Goal: Task Accomplishment & Management: Use online tool/utility

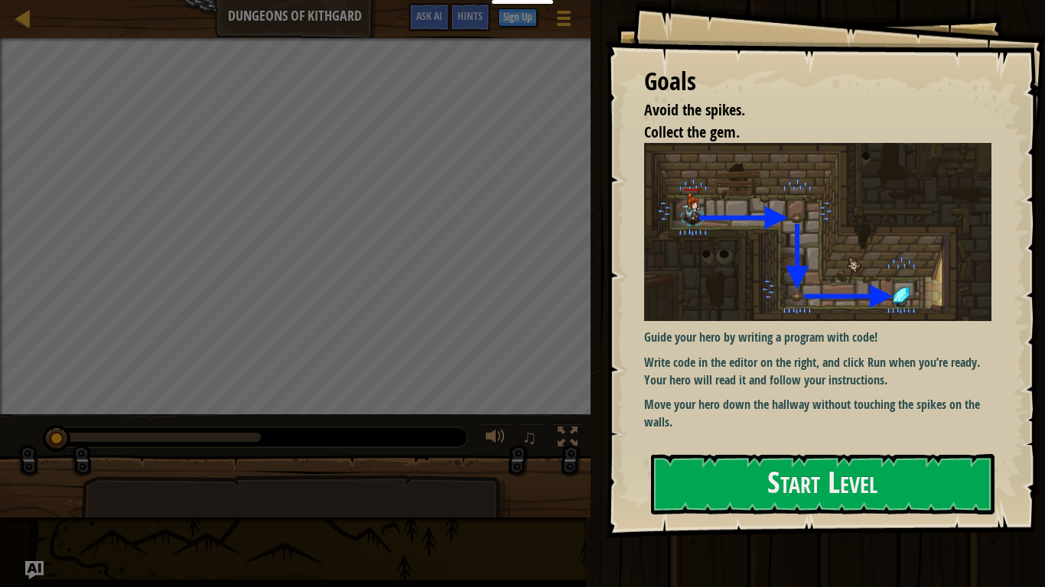
click at [728, 326] on div "Guide your hero by writing a program with code! Write code in the editor on the…" at bounding box center [817, 287] width 347 height 288
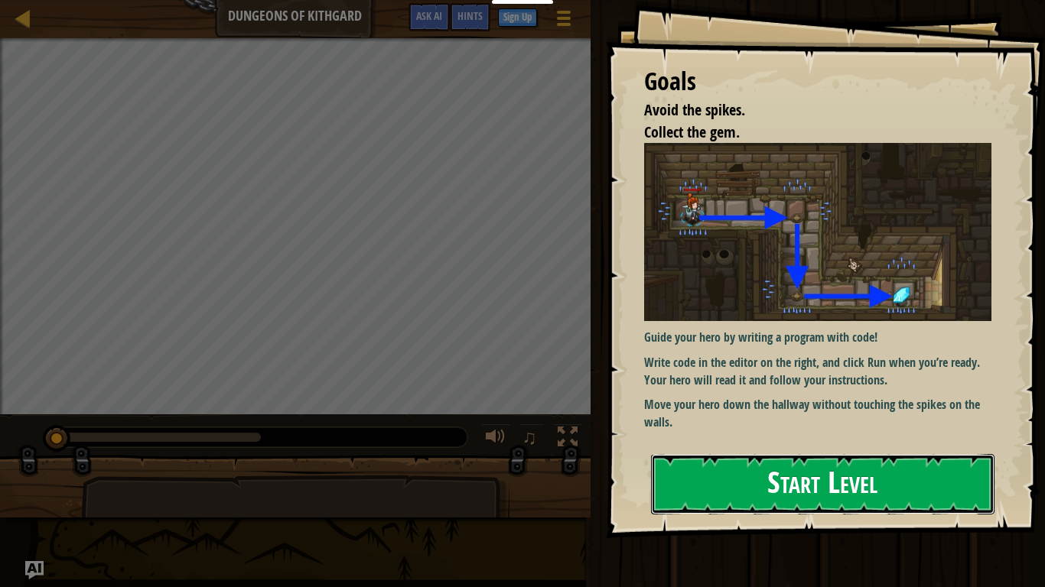
click at [752, 461] on button "Start Level" at bounding box center [822, 484] width 343 height 60
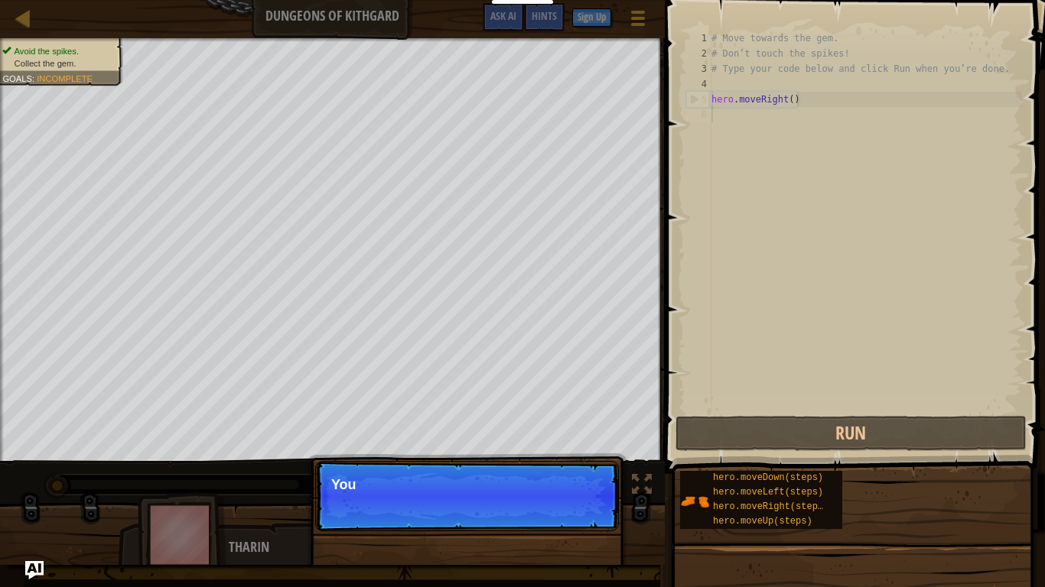
click at [587, 512] on p "Continue You" at bounding box center [467, 496] width 304 height 70
click at [587, 512] on p "Continue You can use these" at bounding box center [467, 496] width 304 height 70
click at [587, 512] on p "Continue You can use these metho" at bounding box center [467, 496] width 304 height 70
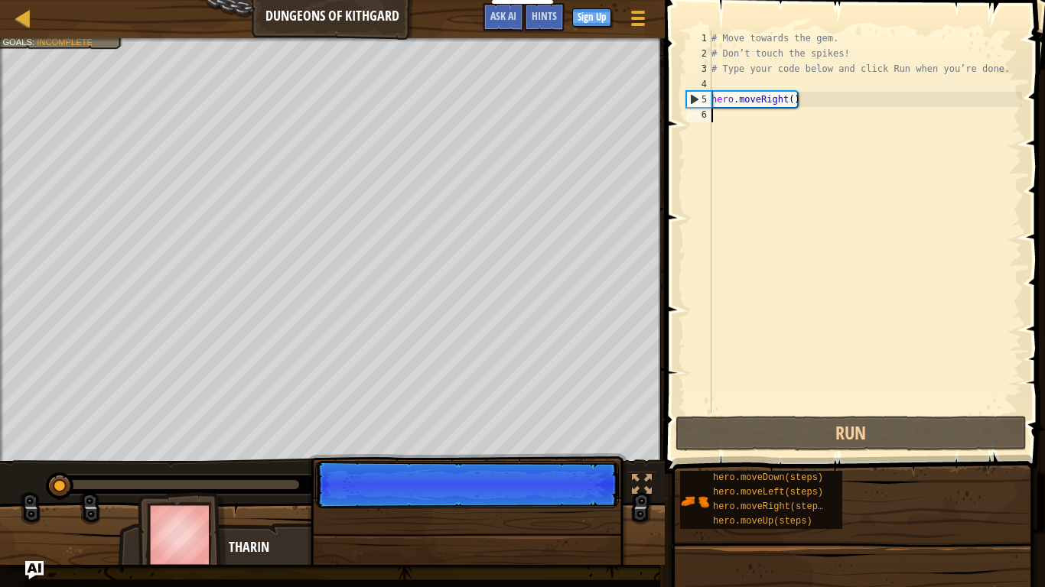
scroll to position [7, 0]
click at [587, 509] on p "Continue" at bounding box center [467, 484] width 304 height 47
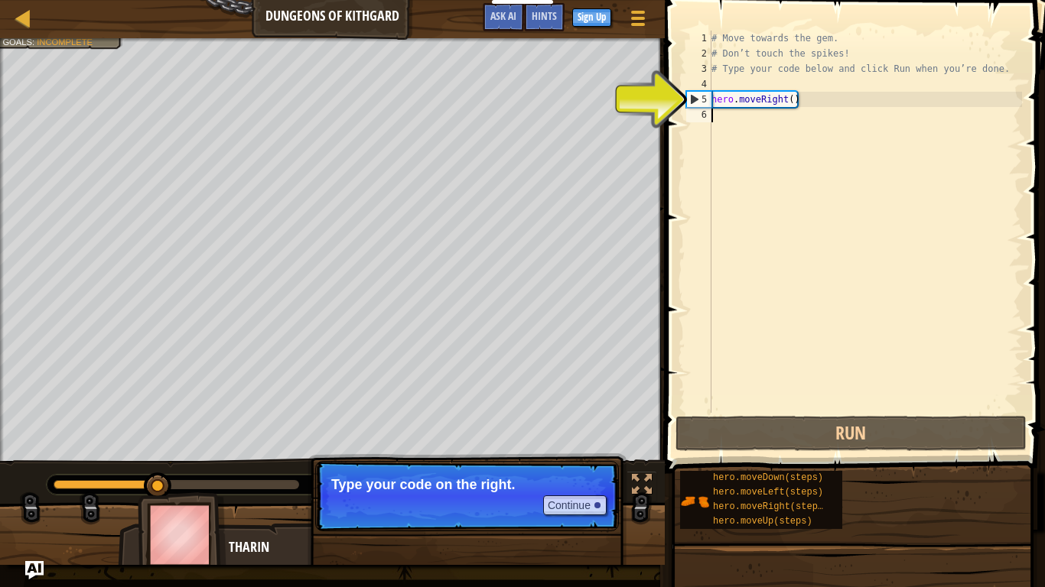
click at [751, 119] on div "# Move towards the gem. # Don’t touch the spikes! # Type your code below and cl…" at bounding box center [865, 237] width 314 height 413
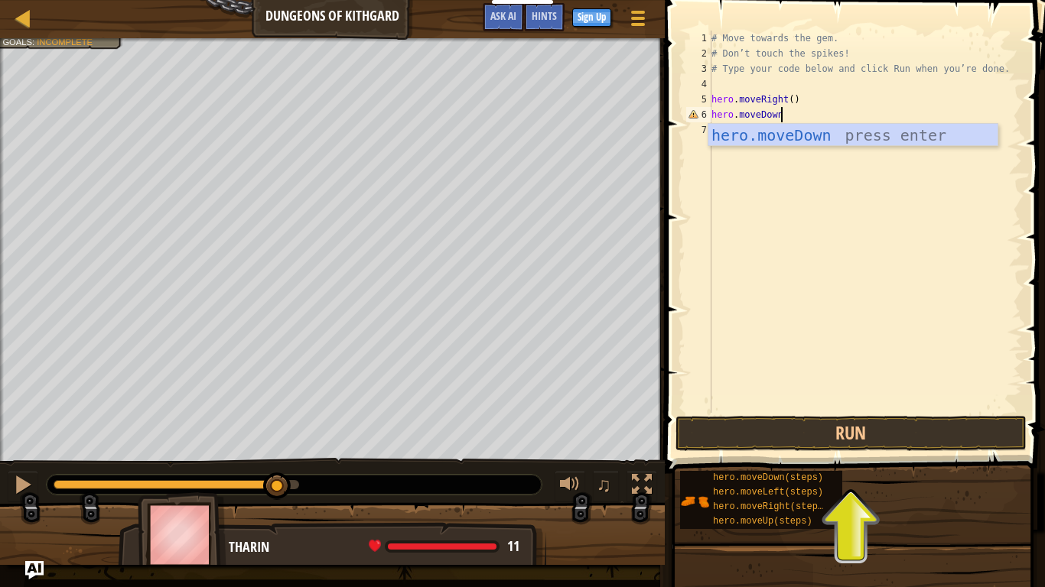
scroll to position [7, 9]
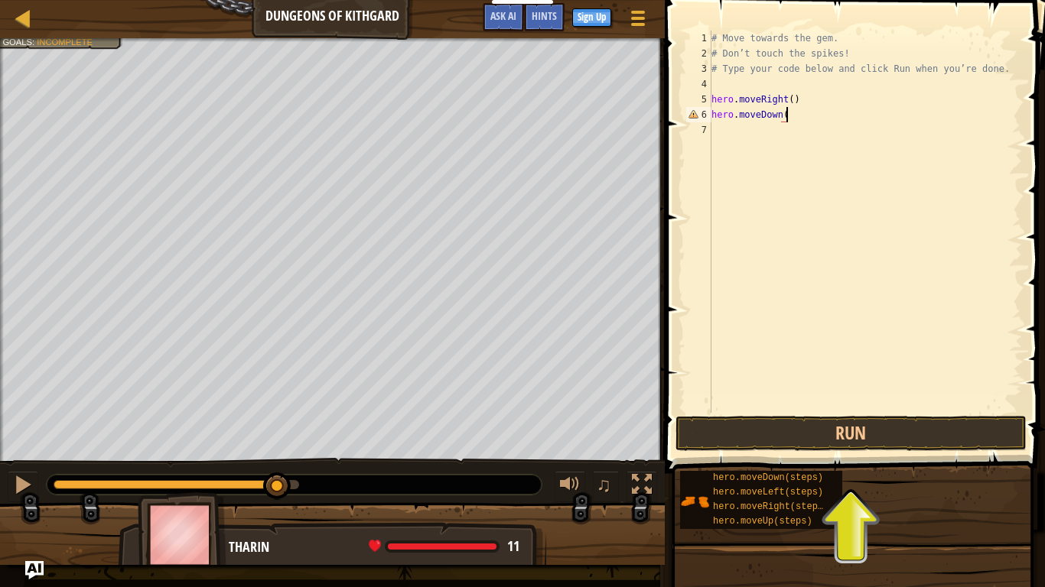
type textarea "hero.moveDown()"
type textarea "H"
type textarea "hero.moveRight()"
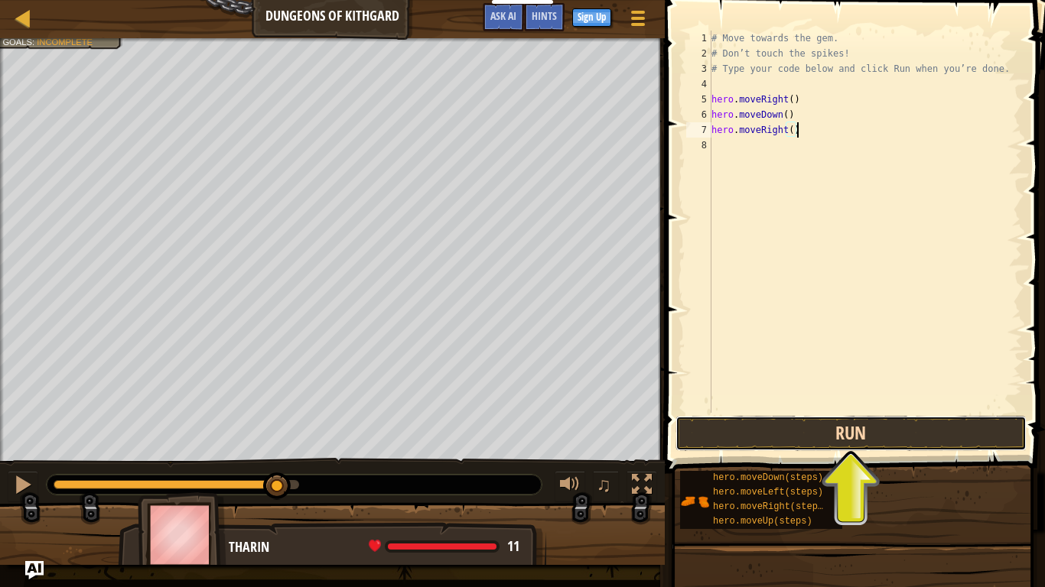
click at [787, 436] on button "Run" at bounding box center [850, 433] width 351 height 35
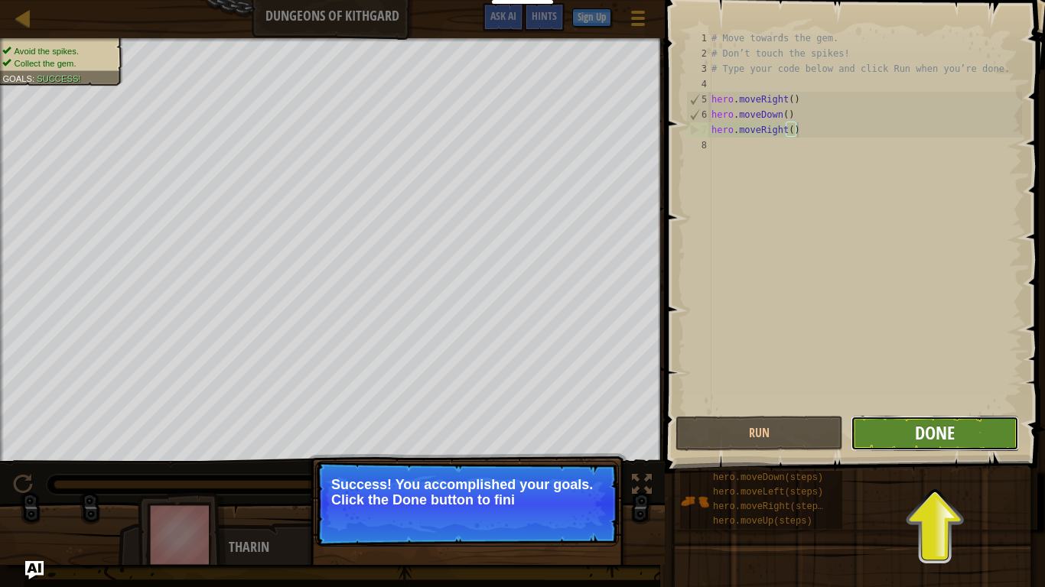
click at [942, 441] on span "Done" at bounding box center [935, 433] width 40 height 24
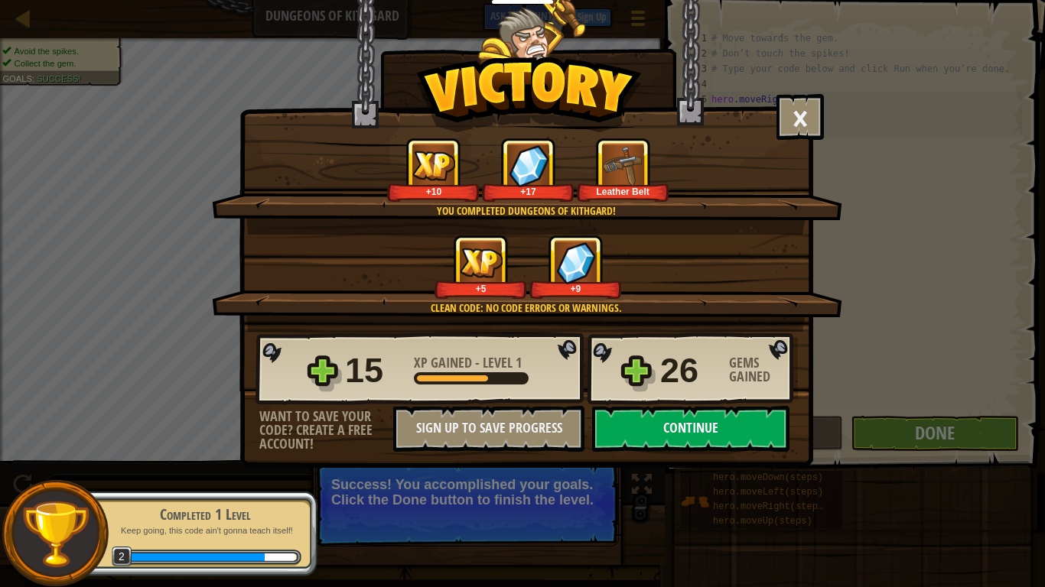
click at [686, 433] on button "Continue" at bounding box center [690, 429] width 197 height 46
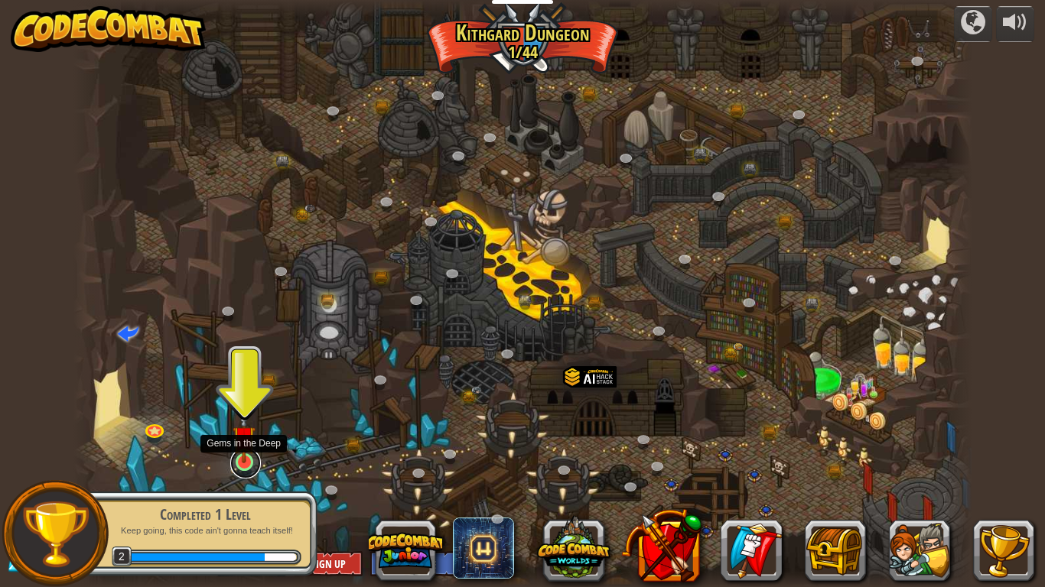
click at [243, 472] on link at bounding box center [245, 463] width 31 height 31
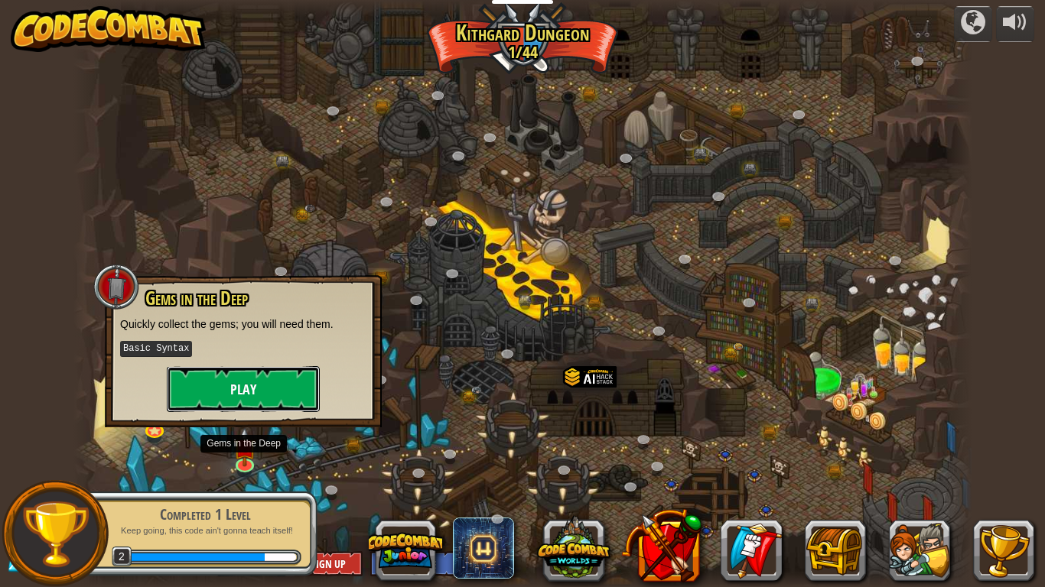
click at [279, 400] on button "Play" at bounding box center [243, 389] width 153 height 46
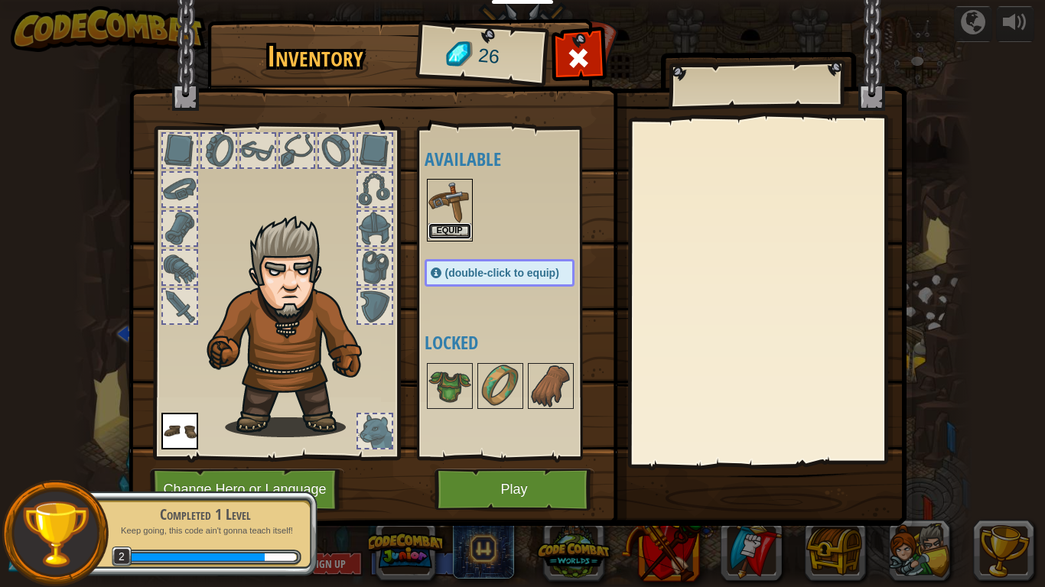
click at [467, 232] on button "Equip" at bounding box center [449, 231] width 43 height 16
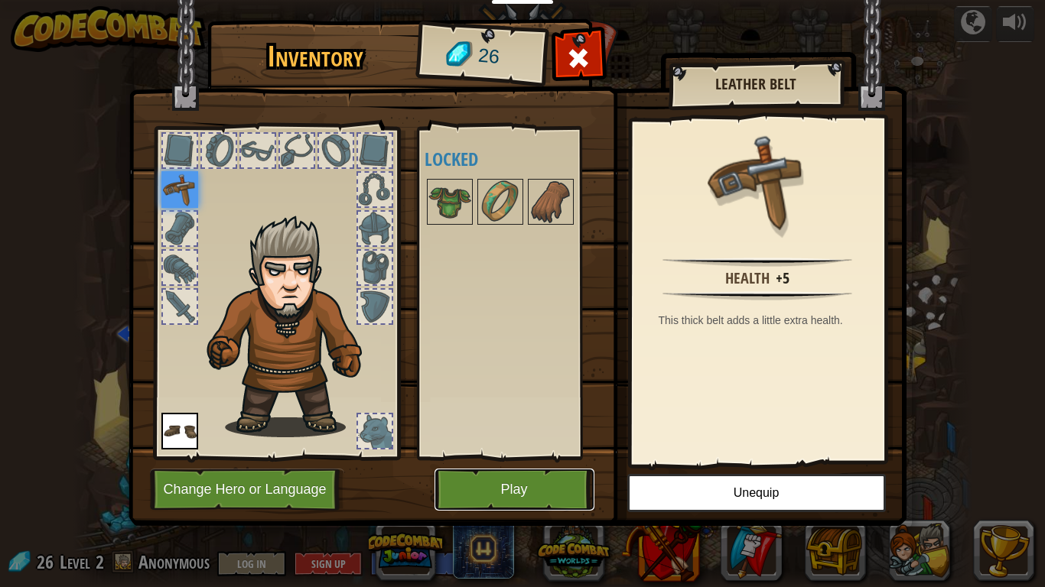
click at [568, 503] on button "Play" at bounding box center [514, 490] width 160 height 42
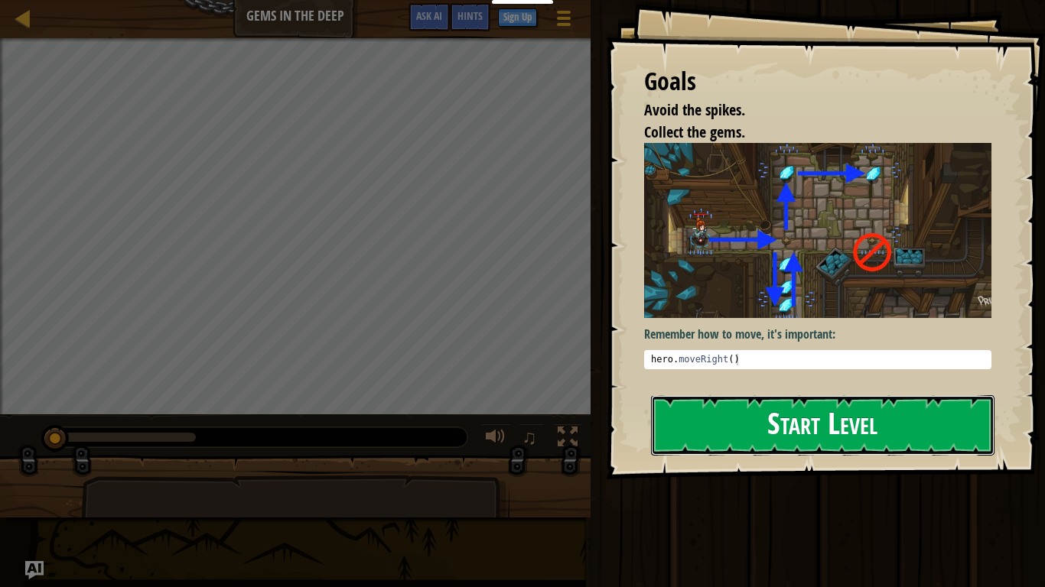
click at [748, 423] on button "Start Level" at bounding box center [822, 425] width 343 height 60
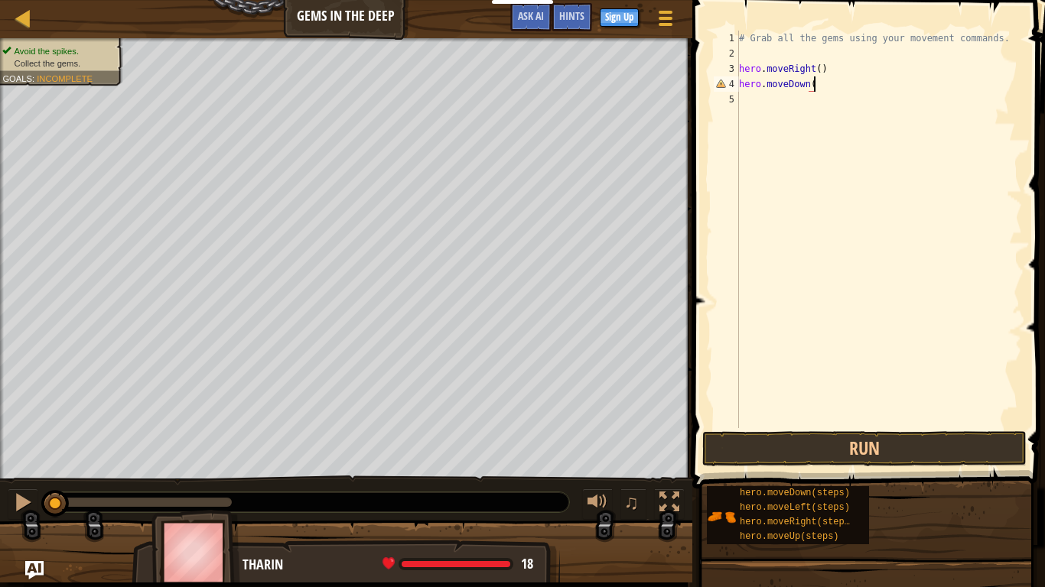
scroll to position [7, 11]
type textarea "hero.moveDown()"
type textarea "H"
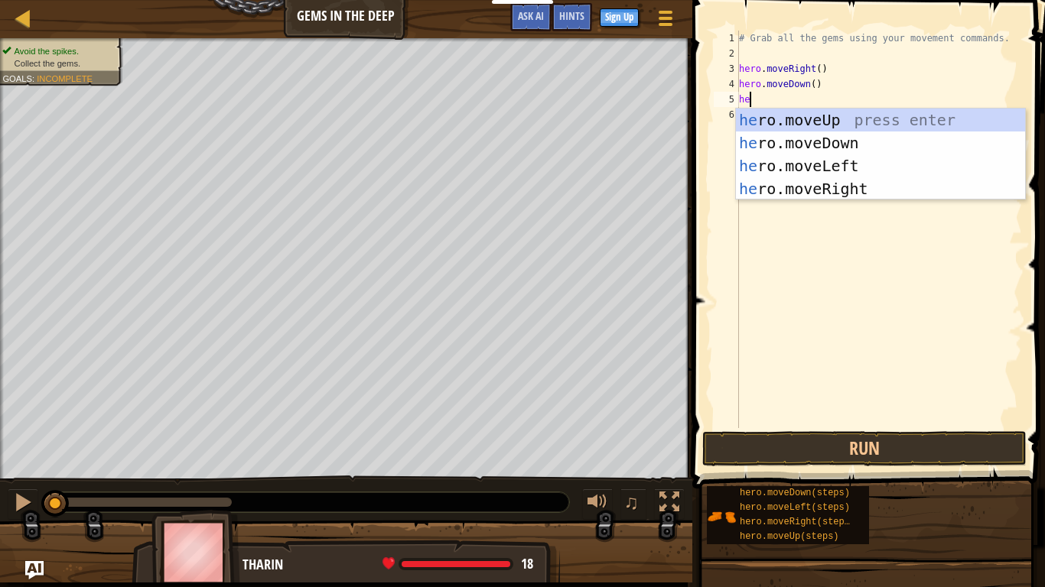
type textarea "hero"
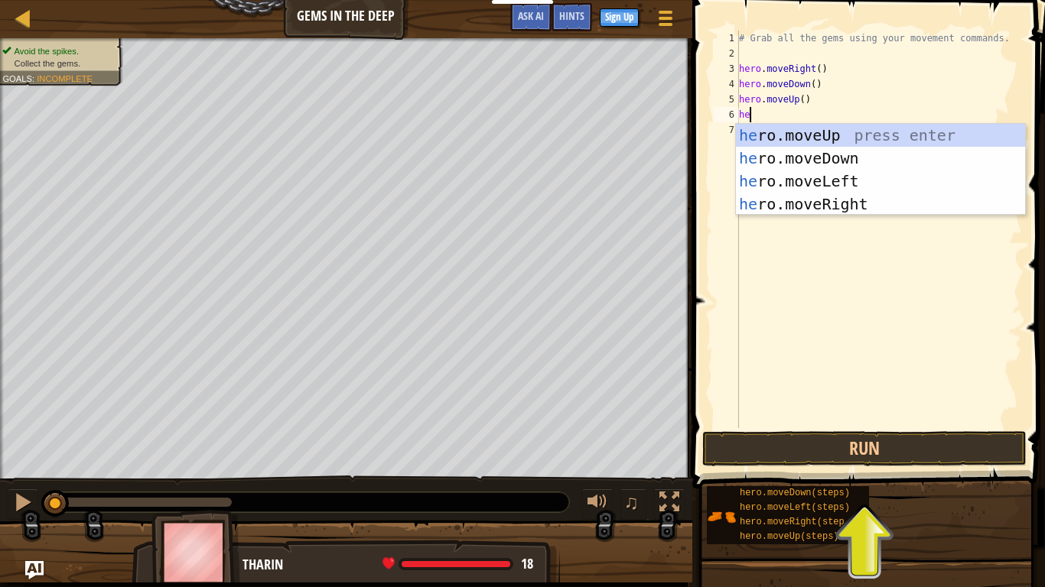
type textarea "hero"
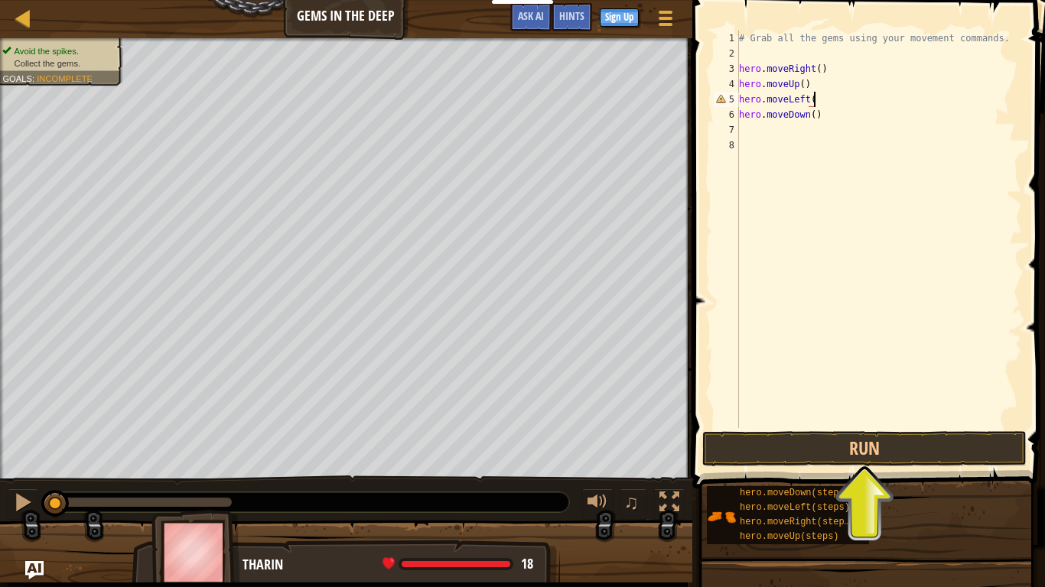
scroll to position [7, 11]
type textarea "hero.moveDown()"
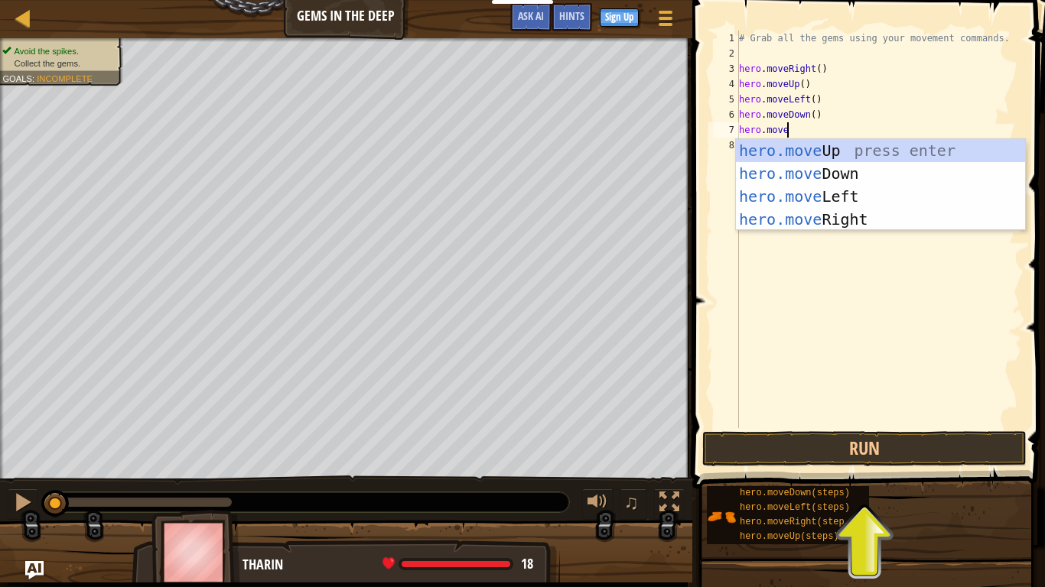
scroll to position [7, 6]
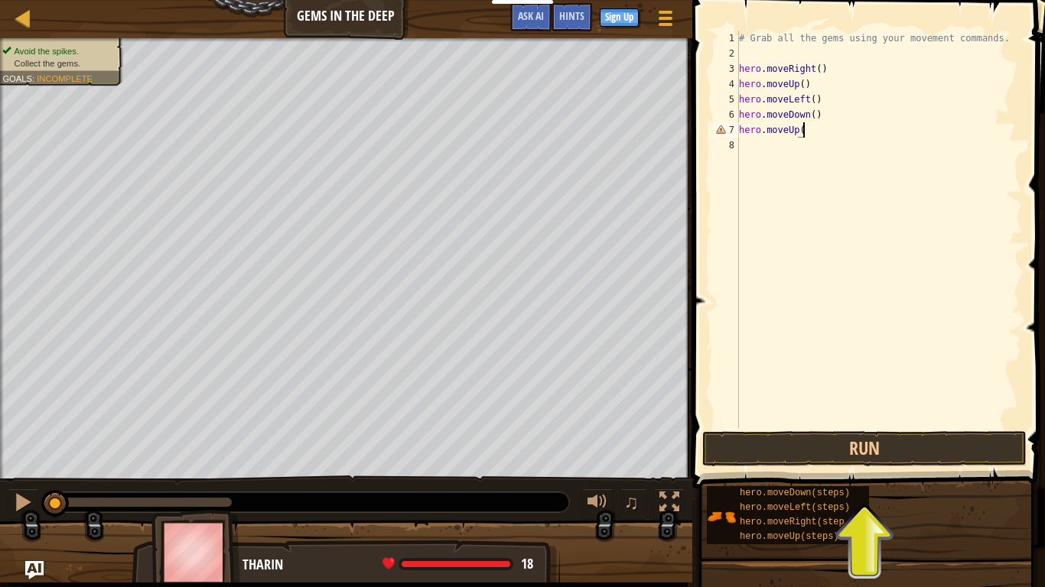
type textarea "hero.moveUp()"
type textarea "hero.moverRight()"
click at [802, 247] on div "# Grab all the gems using your movement commands. hero . moveRight ( ) hero . m…" at bounding box center [879, 245] width 286 height 428
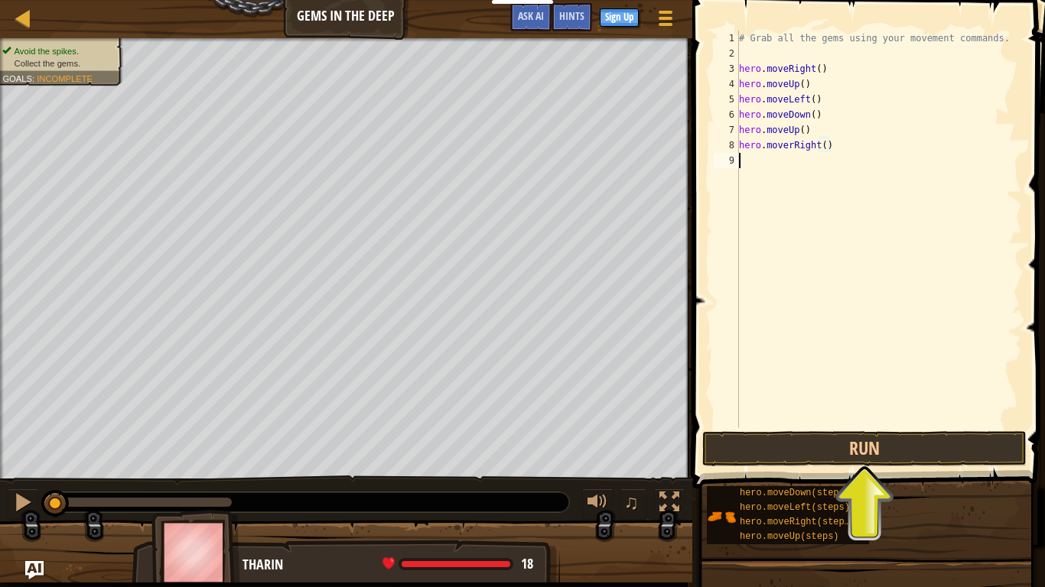
scroll to position [7, 0]
click at [816, 433] on button "Run" at bounding box center [864, 448] width 324 height 35
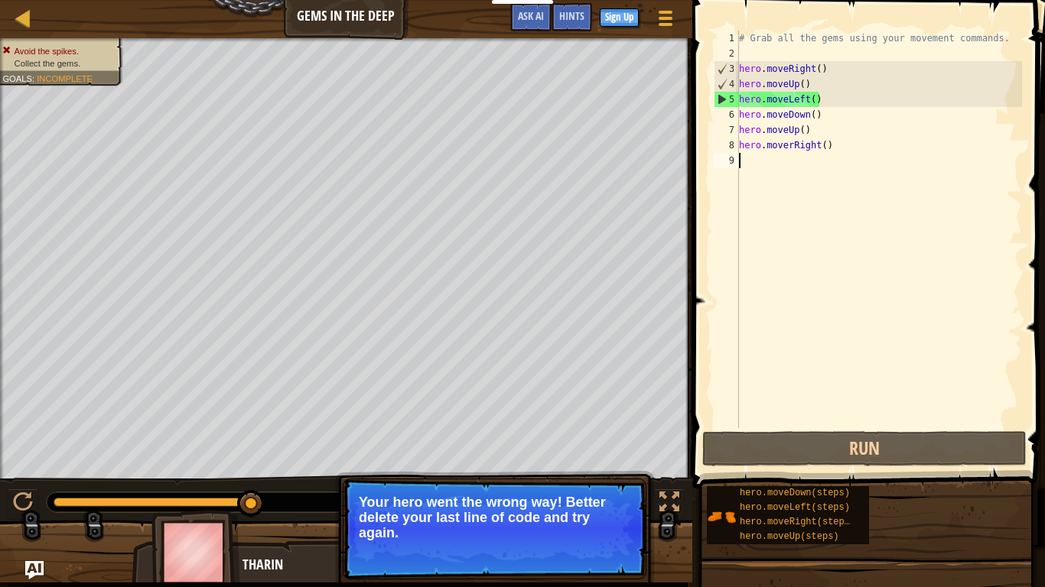
click at [522, 474] on div "Continue Your hero went the wrong way! Better delete your last line of code and…" at bounding box center [494, 584] width 319 height 226
click at [524, 510] on p "Your hero went the wrong way! Better delete your last line of code and try agai…" at bounding box center [495, 518] width 272 height 46
click at [607, 554] on button "Continue" at bounding box center [602, 554] width 63 height 20
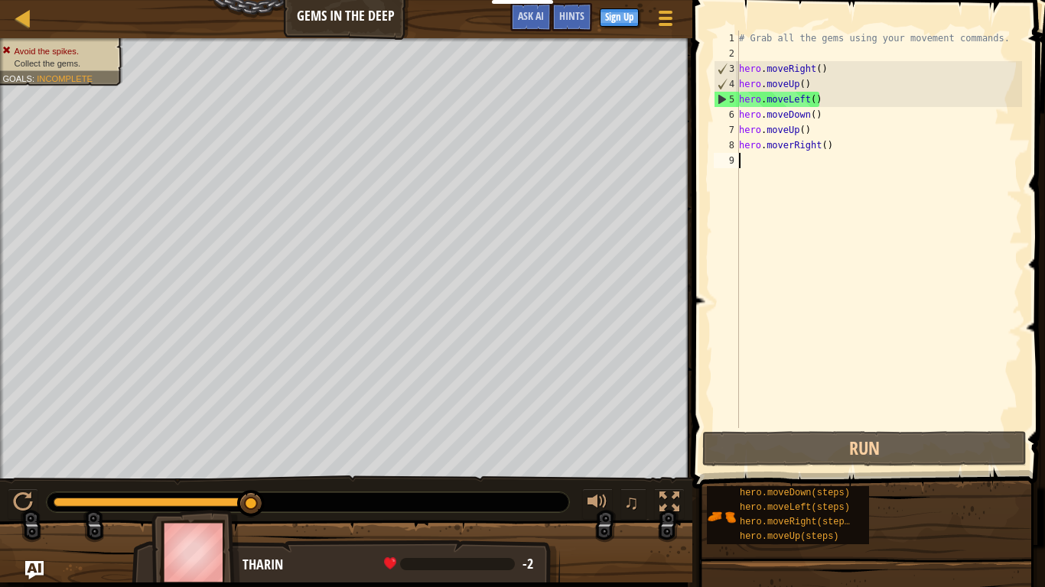
click at [821, 99] on div "# Grab all the gems using your movement commands. hero . moveRight ( ) hero . m…" at bounding box center [879, 245] width 286 height 428
click at [810, 102] on div "# Grab all the gems using your movement commands. hero . moveRight ( ) hero . m…" at bounding box center [879, 245] width 286 height 428
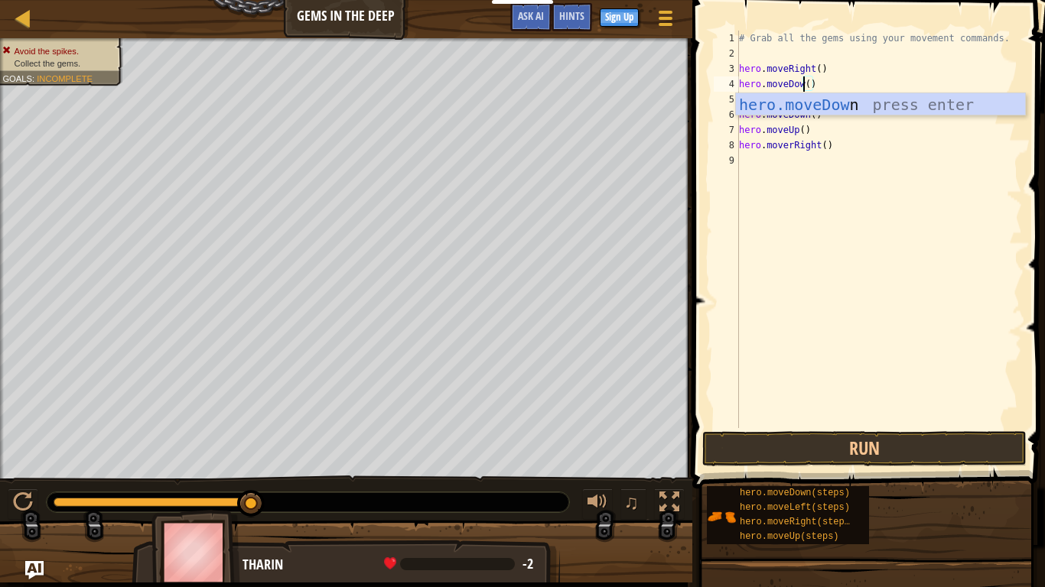
scroll to position [7, 10]
click at [964, 66] on div "# Grab all the gems using your movement commands. hero . moveRight ( ) hero . m…" at bounding box center [879, 245] width 286 height 428
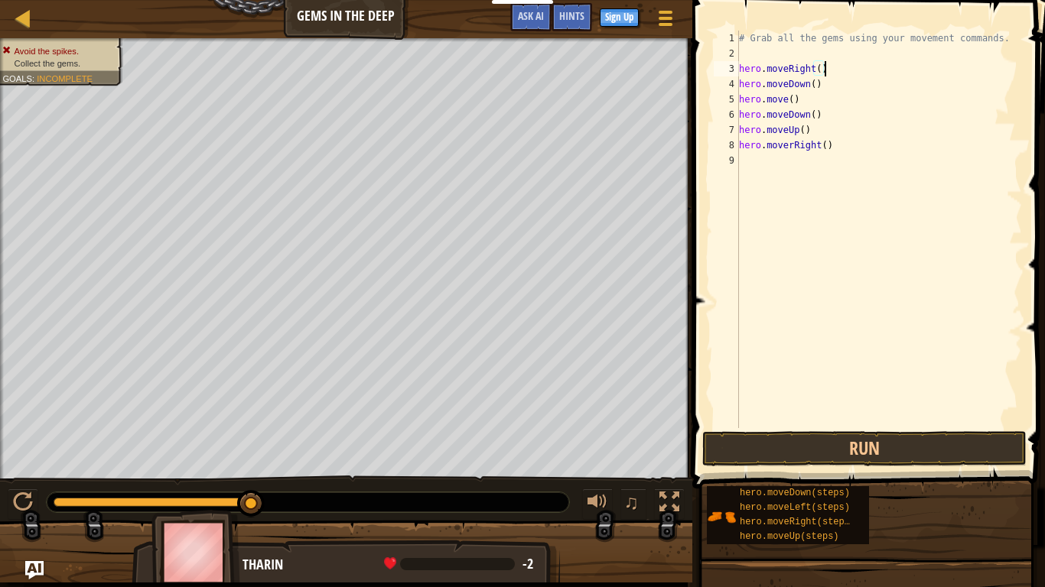
click at [786, 98] on div "# Grab all the gems using your movement commands. hero . moveRight ( ) hero . m…" at bounding box center [879, 245] width 286 height 428
click at [792, 142] on div "# Grab all the gems using your movement commands. hero . moveRight ( ) hero . m…" at bounding box center [879, 245] width 286 height 428
type textarea "hero.moveRight()"
click at [818, 179] on div "# Grab all the gems using your movement commands. hero . moveRight ( ) hero . m…" at bounding box center [879, 245] width 286 height 428
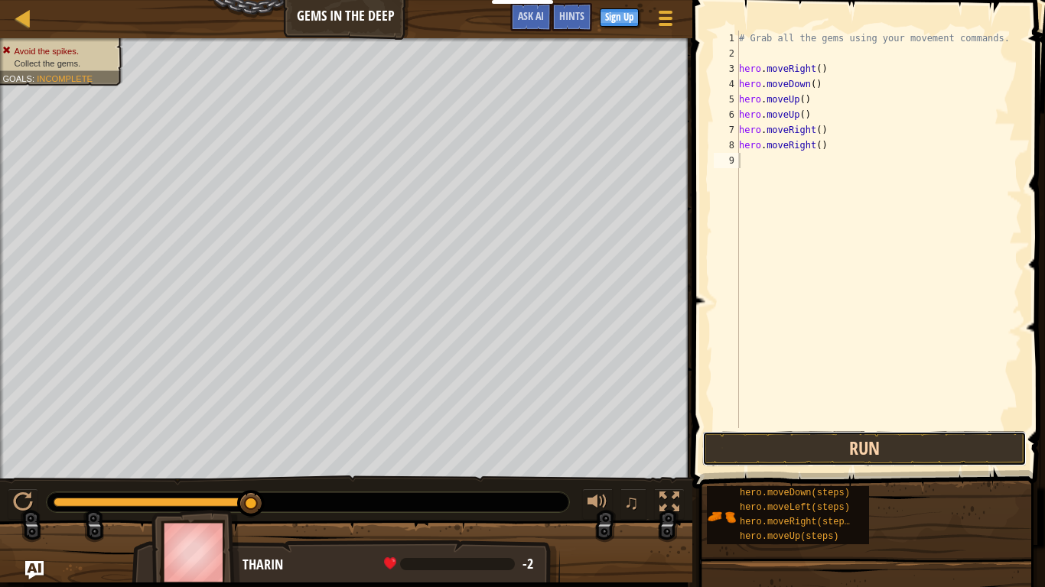
click at [818, 443] on button "Run" at bounding box center [864, 448] width 324 height 35
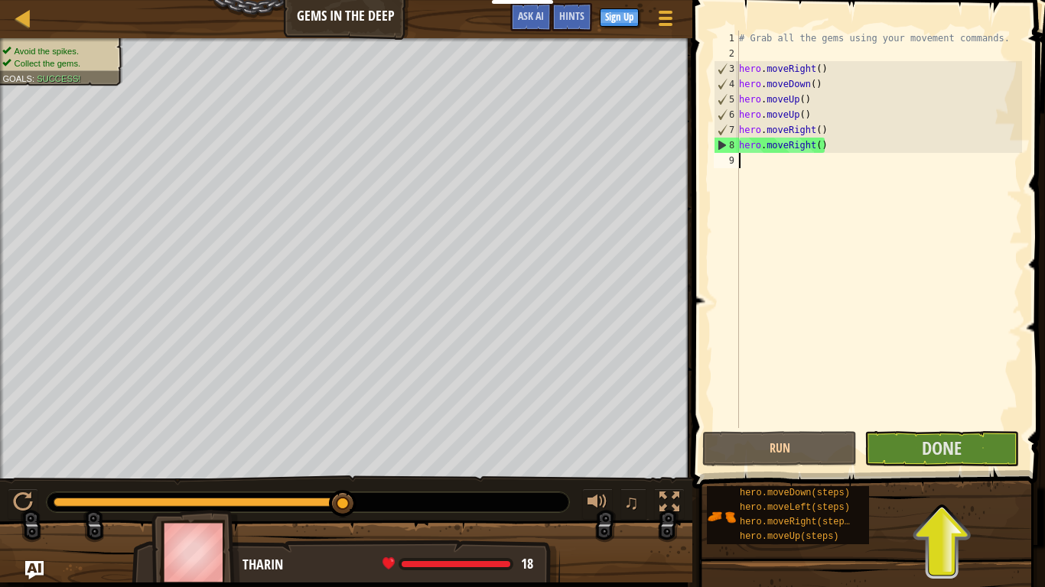
click at [844, 147] on div "# Grab all the gems using your movement commands. hero . moveRight ( ) hero . m…" at bounding box center [879, 245] width 286 height 428
click at [815, 143] on div "# Grab all the gems using your movement commands. hero . moveRight ( ) hero . m…" at bounding box center [879, 245] width 286 height 428
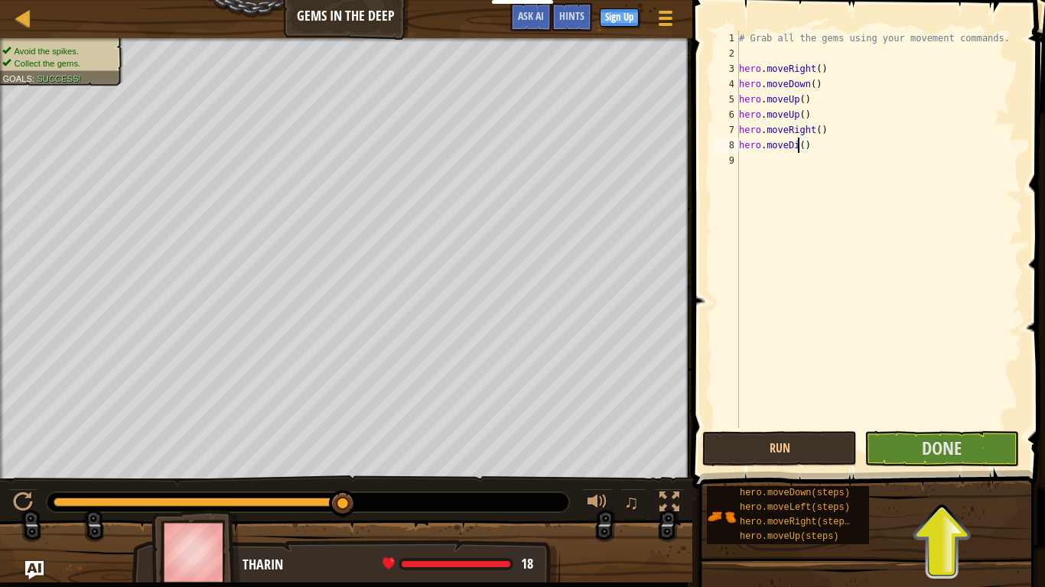
scroll to position [7, 9]
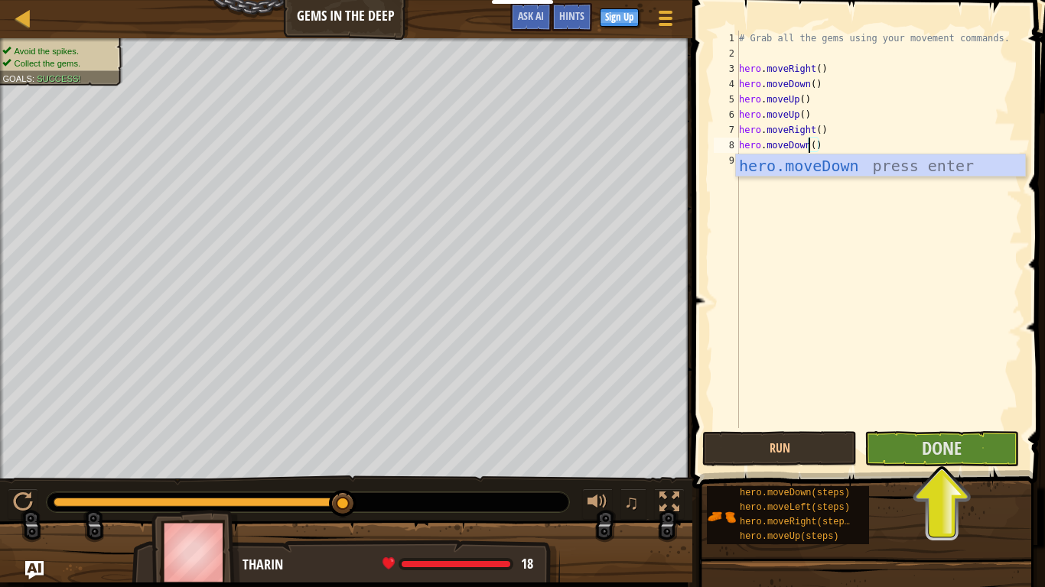
type textarea "hero.moveDown"
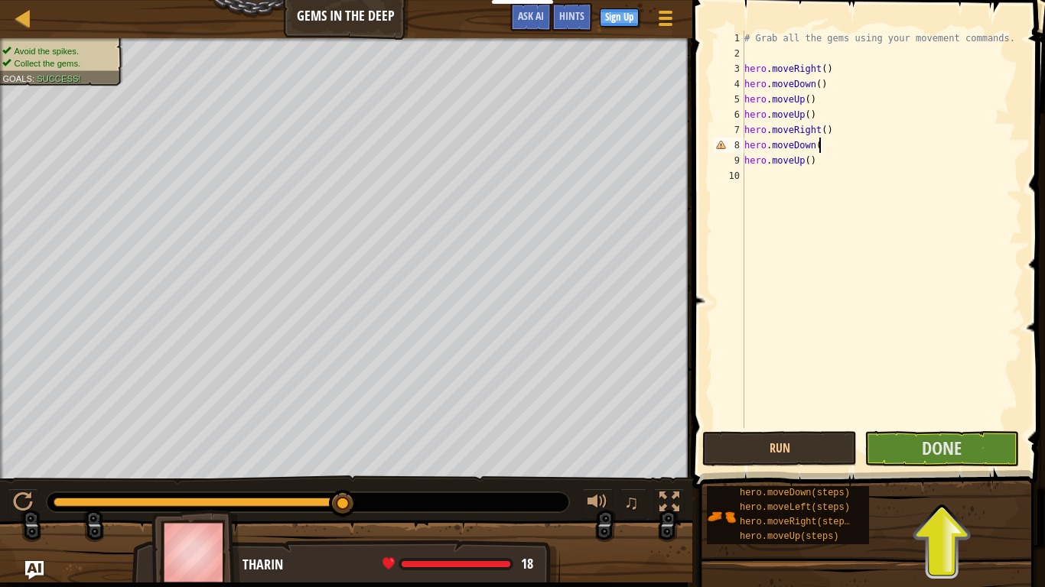
scroll to position [7, 11]
type textarea "hero.moveUp()"
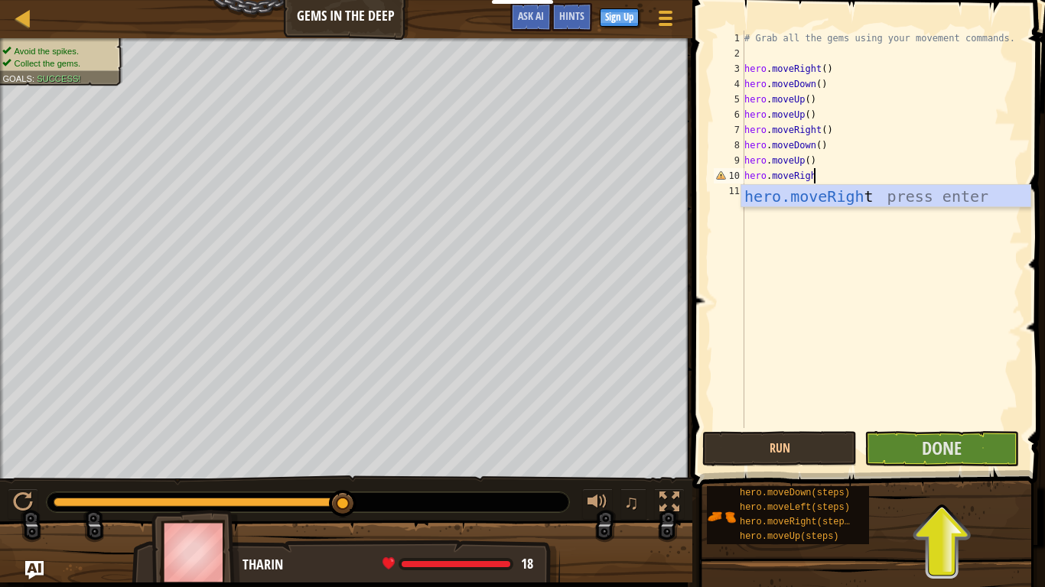
scroll to position [7, 10]
click at [826, 444] on button "Run" at bounding box center [779, 448] width 155 height 35
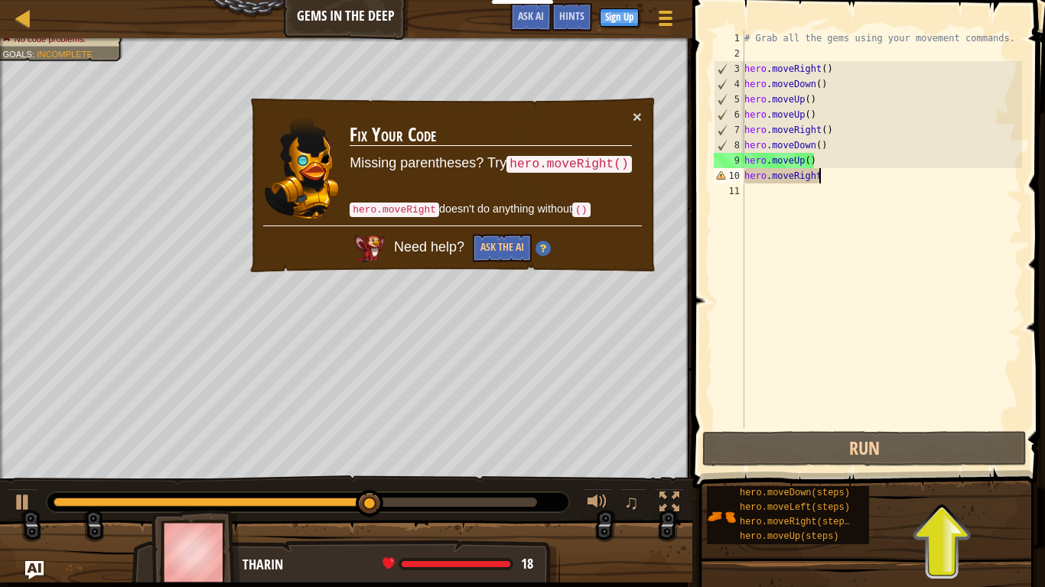
click at [825, 168] on div "# Grab all the gems using your movement commands. hero . moveRight ( ) hero . m…" at bounding box center [881, 245] width 281 height 428
click at [635, 115] on button "×" at bounding box center [637, 117] width 9 height 16
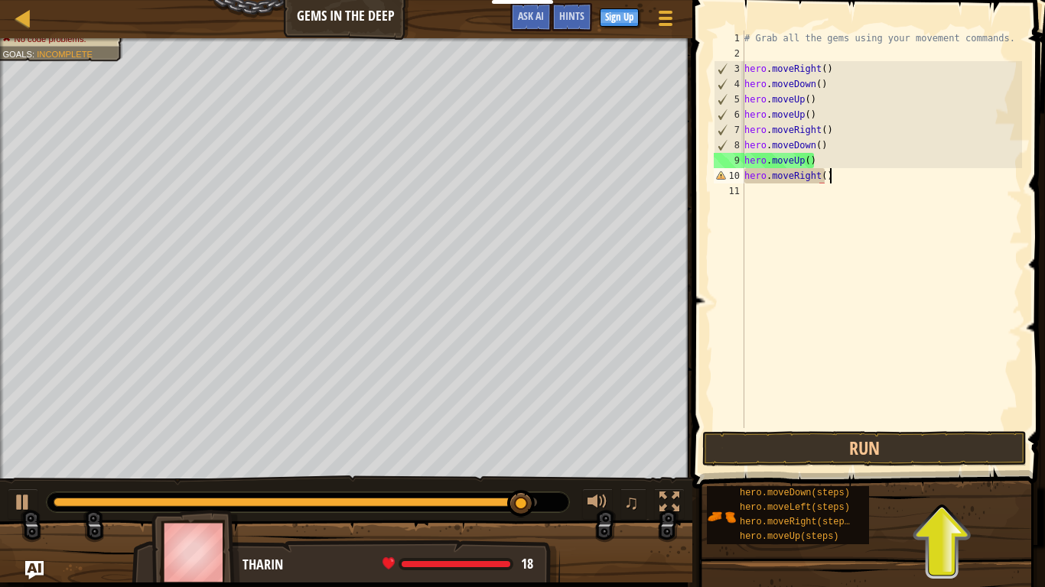
scroll to position [7, 11]
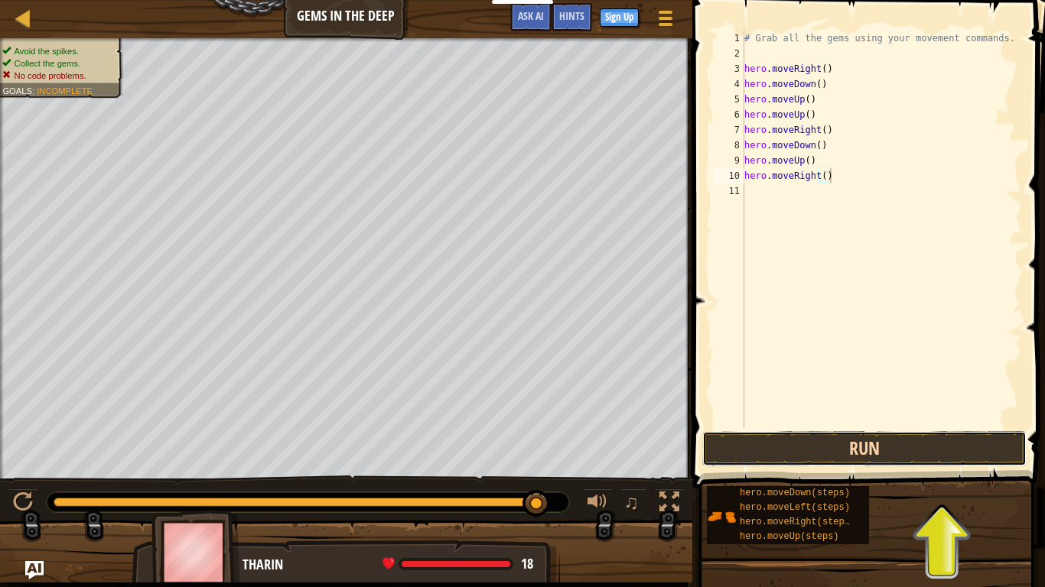
click at [770, 448] on button "Run" at bounding box center [864, 448] width 324 height 35
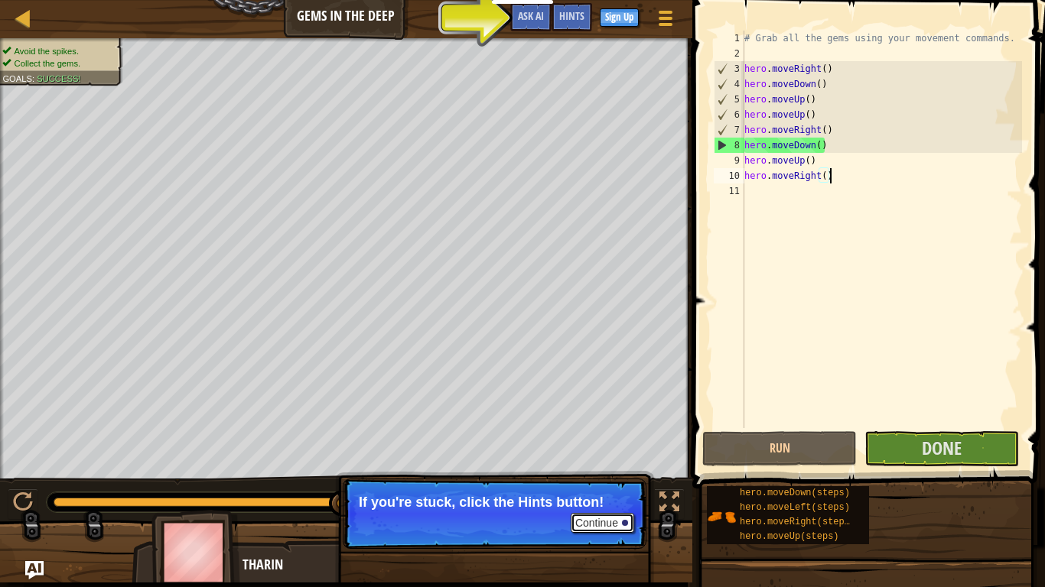
click at [623, 528] on button "Continue" at bounding box center [602, 523] width 63 height 20
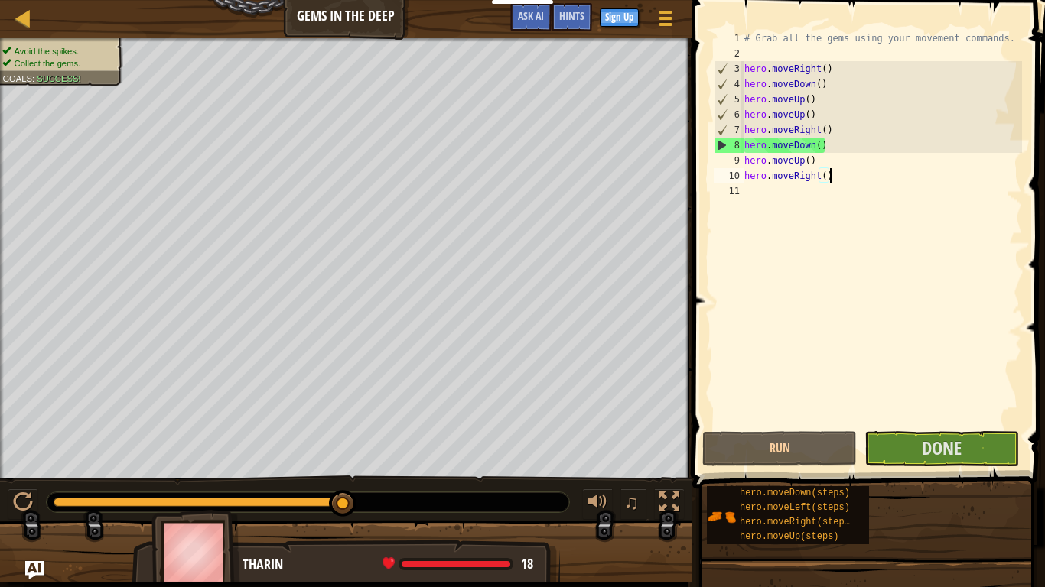
click at [836, 158] on div "# Grab all the gems using your movement commands. hero . moveRight ( ) hero . m…" at bounding box center [881, 245] width 281 height 428
type textarea "hero.moveUp()"
click at [951, 451] on span "Done" at bounding box center [942, 448] width 40 height 24
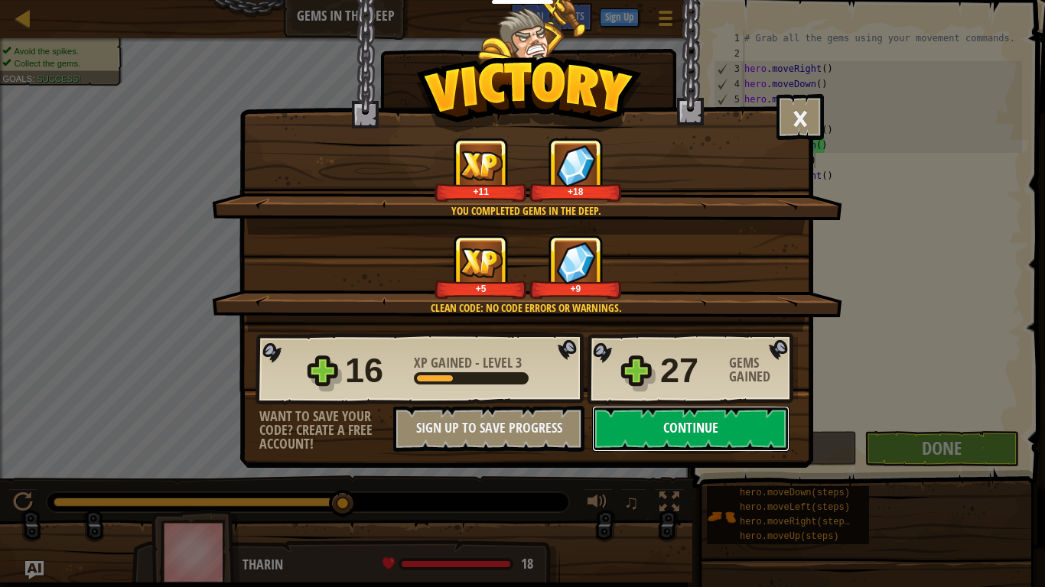
click at [734, 424] on button "Continue" at bounding box center [690, 429] width 197 height 46
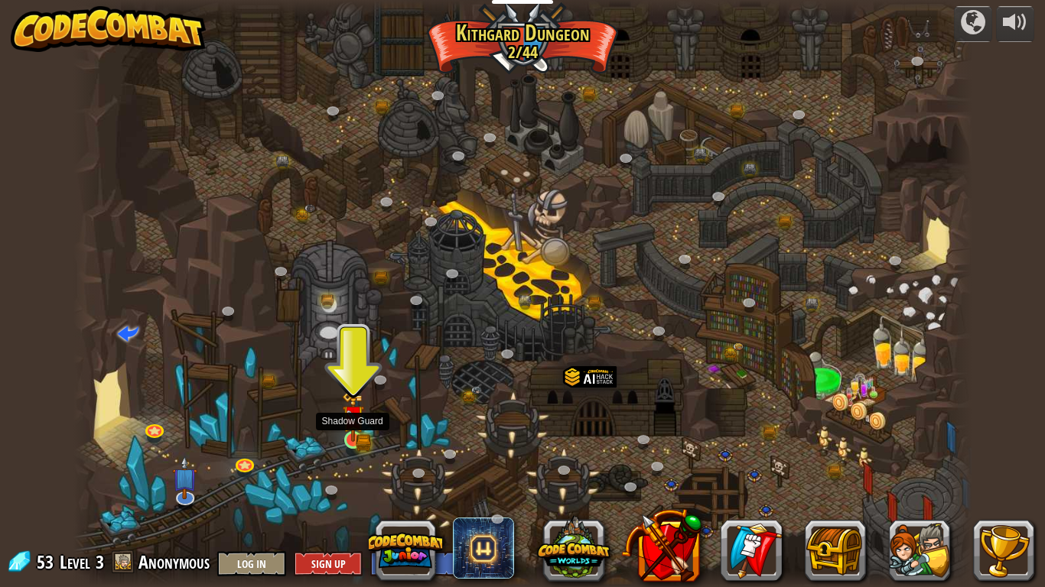
click at [351, 441] on img at bounding box center [353, 417] width 23 height 50
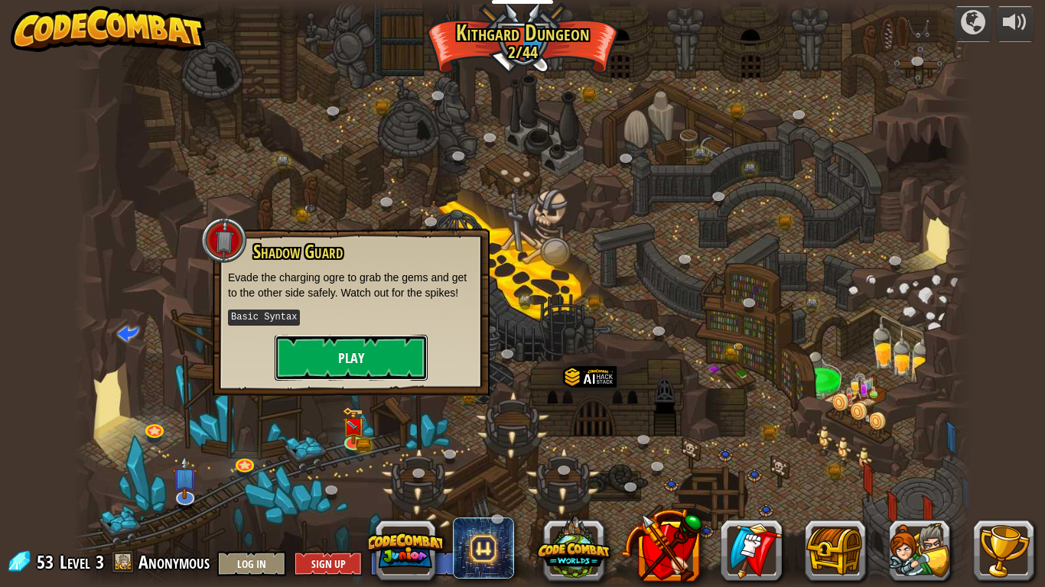
click at [385, 360] on button "Play" at bounding box center [351, 358] width 153 height 46
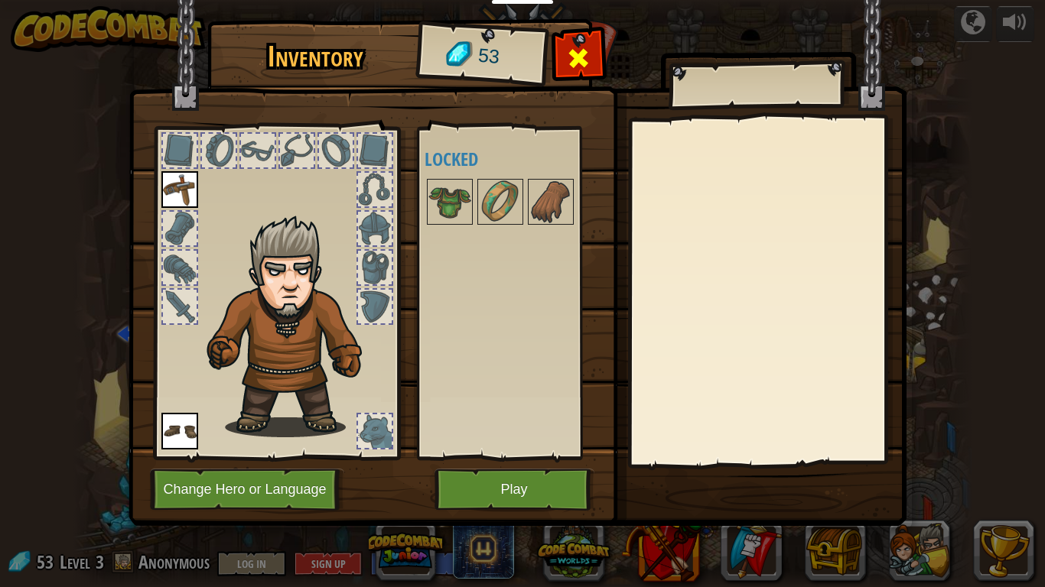
click at [572, 63] on span at bounding box center [578, 58] width 24 height 24
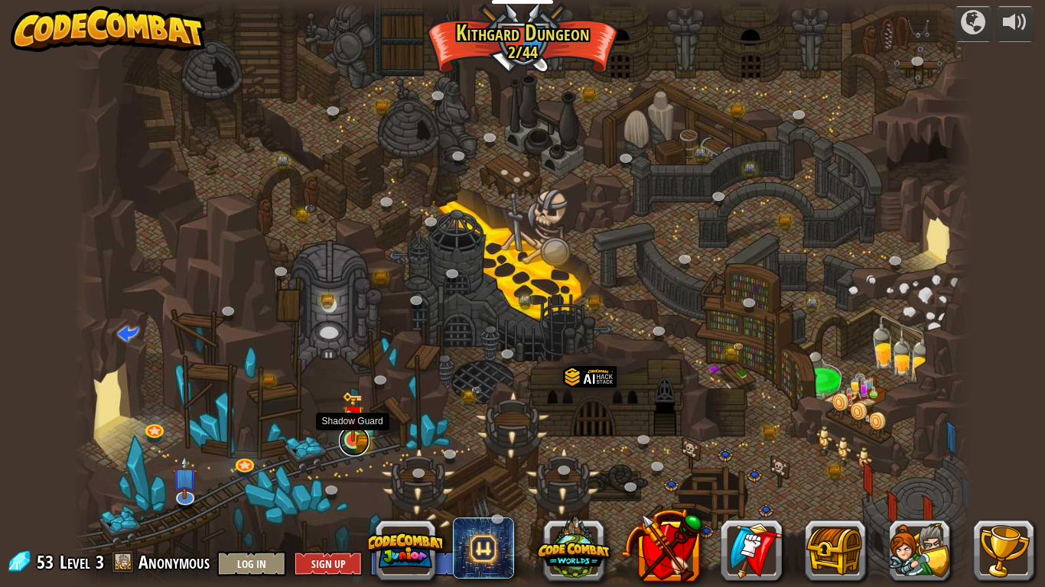
click at [359, 442] on link at bounding box center [354, 441] width 31 height 31
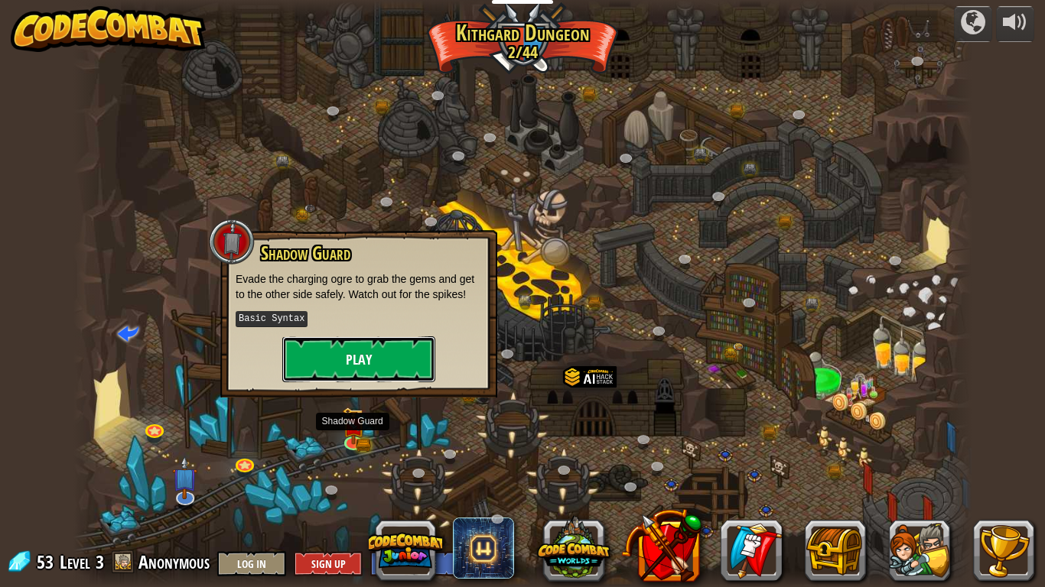
click at [380, 354] on button "Play" at bounding box center [358, 360] width 153 height 46
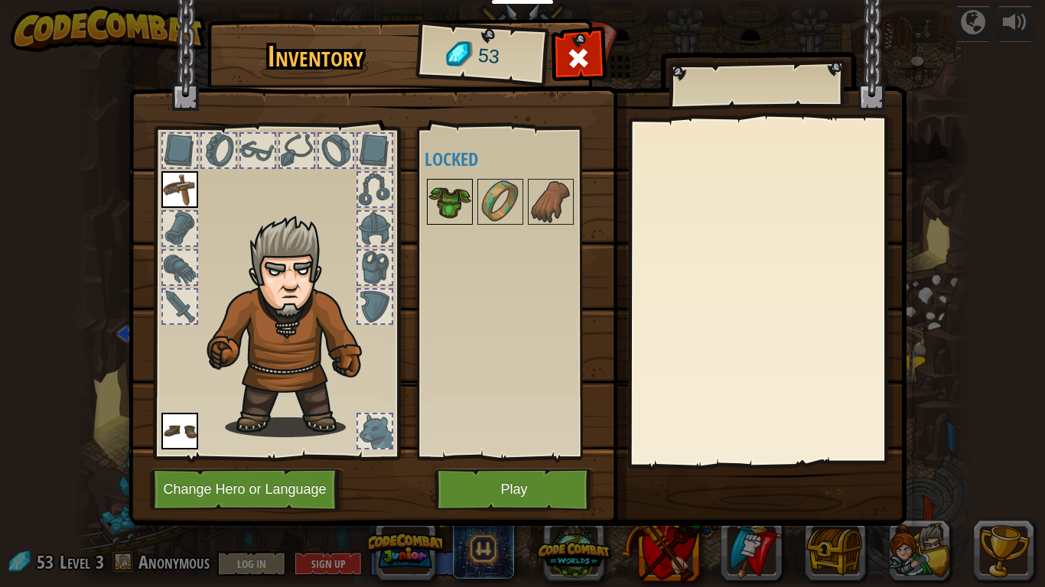
click at [453, 197] on img at bounding box center [449, 202] width 43 height 43
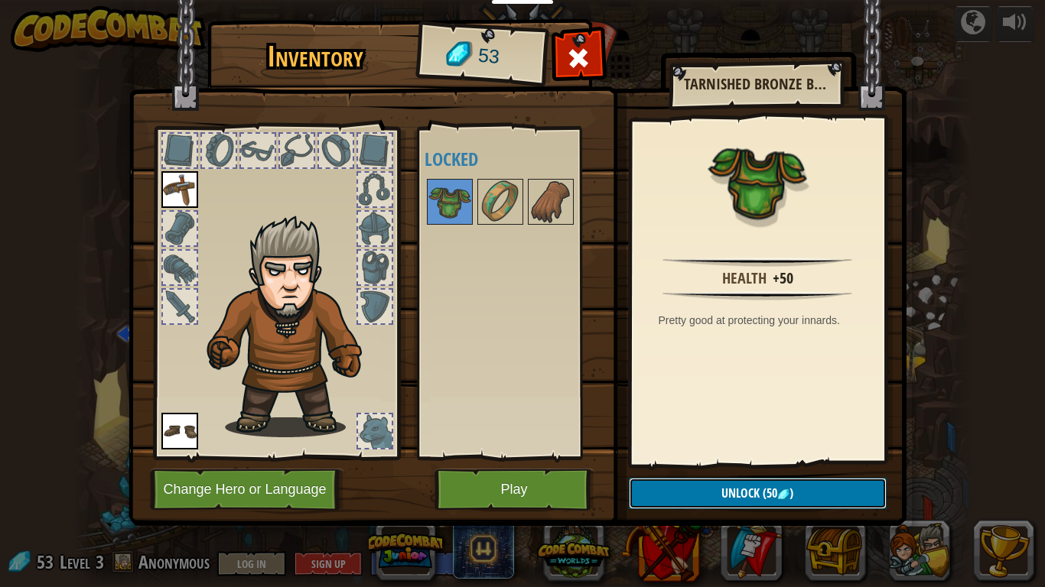
click at [727, 491] on span "Unlock" at bounding box center [740, 493] width 38 height 17
click at [727, 497] on button "Confirm" at bounding box center [758, 493] width 258 height 31
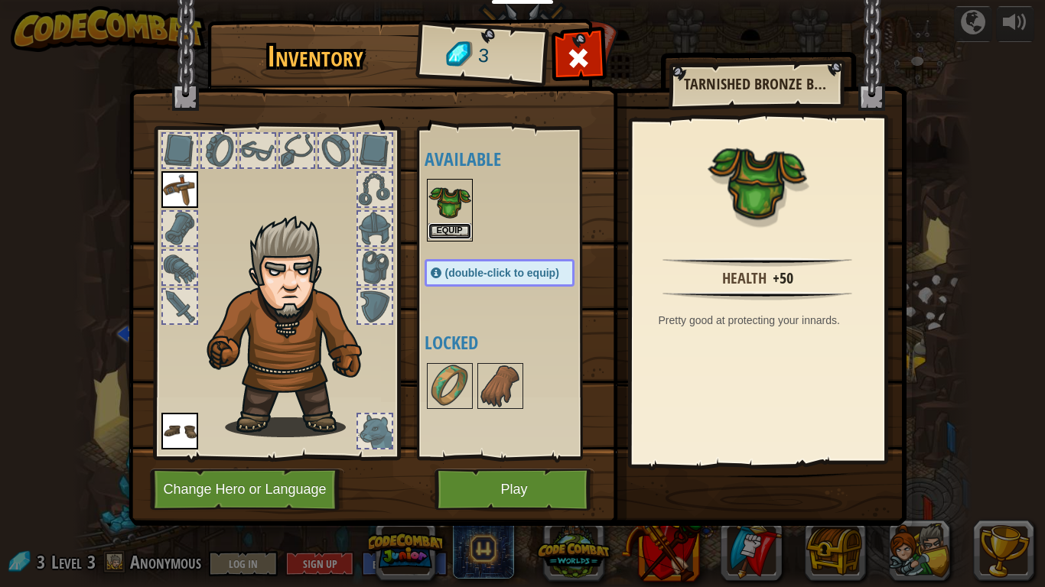
click at [445, 237] on button "Equip" at bounding box center [449, 231] width 43 height 16
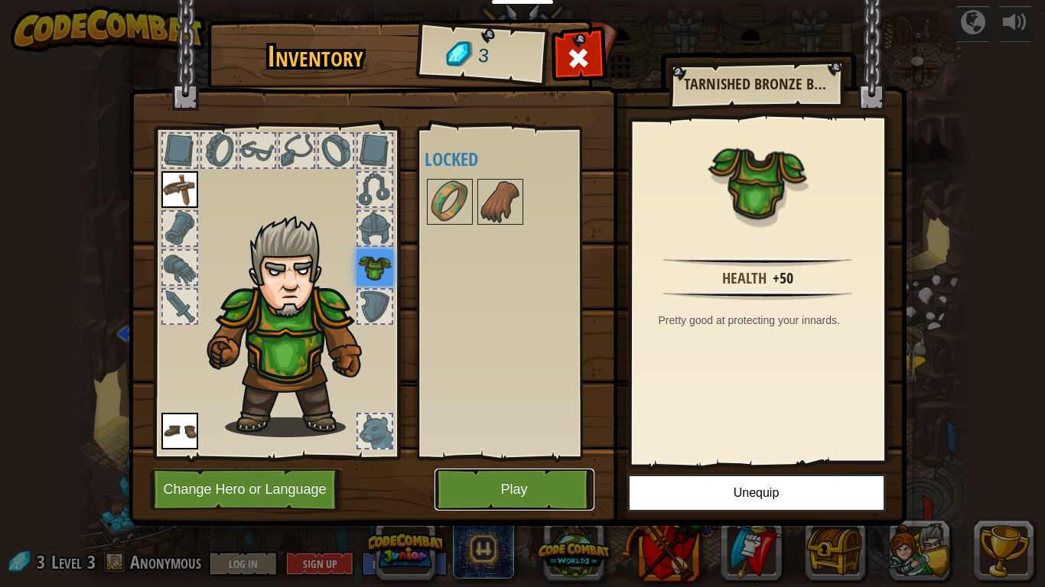
click at [500, 483] on button "Play" at bounding box center [514, 490] width 160 height 42
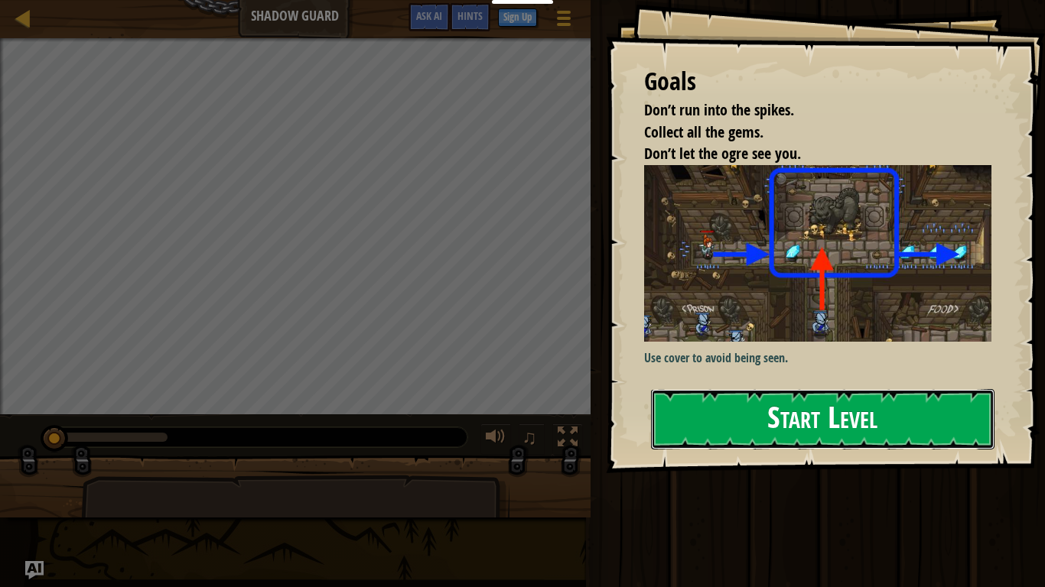
click at [808, 399] on button "Start Level" at bounding box center [822, 419] width 343 height 60
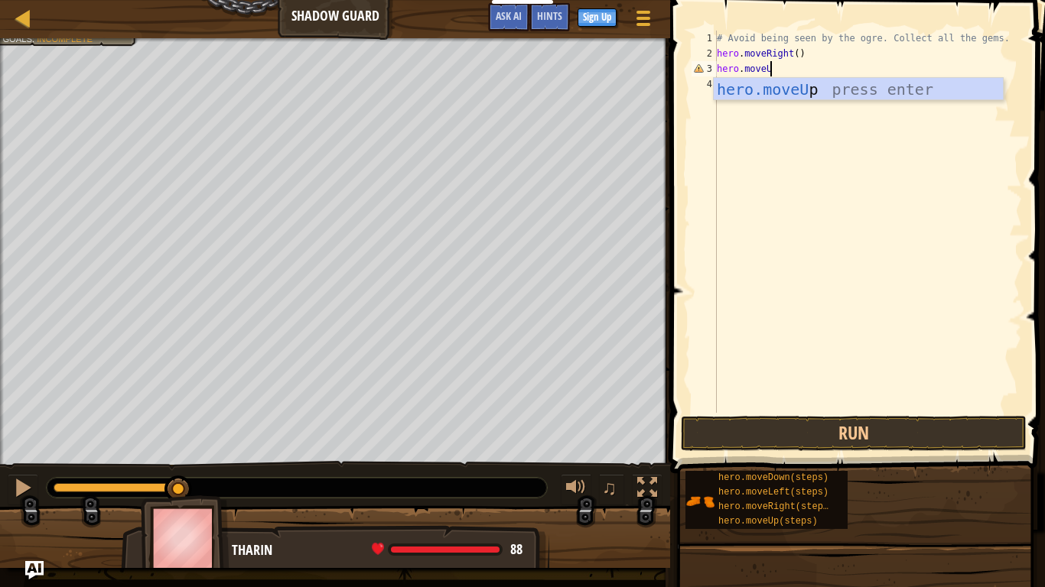
scroll to position [7, 8]
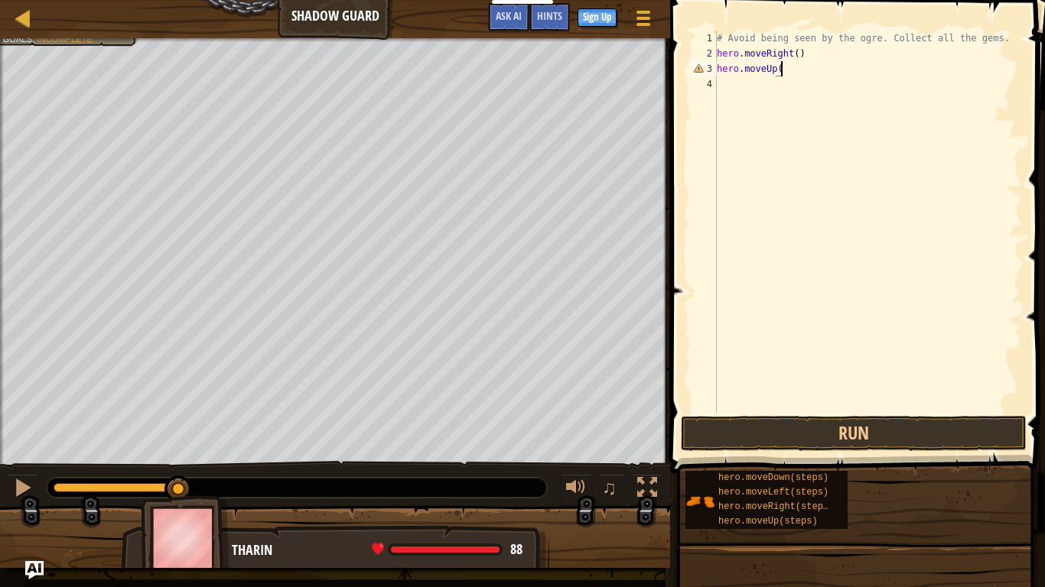
type textarea "hero.moveUp()"
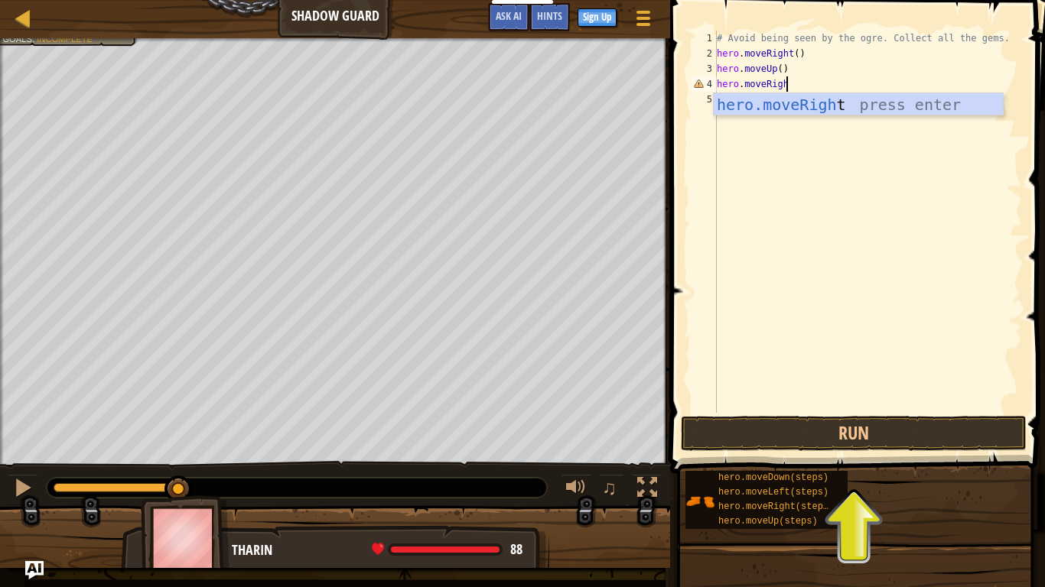
scroll to position [7, 10]
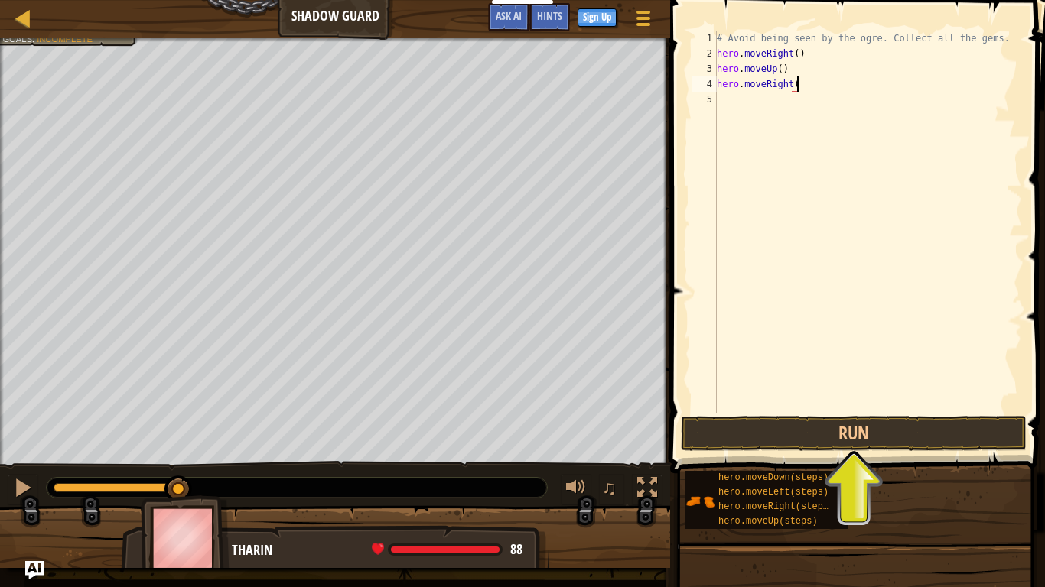
type textarea "hero.moveRight()"
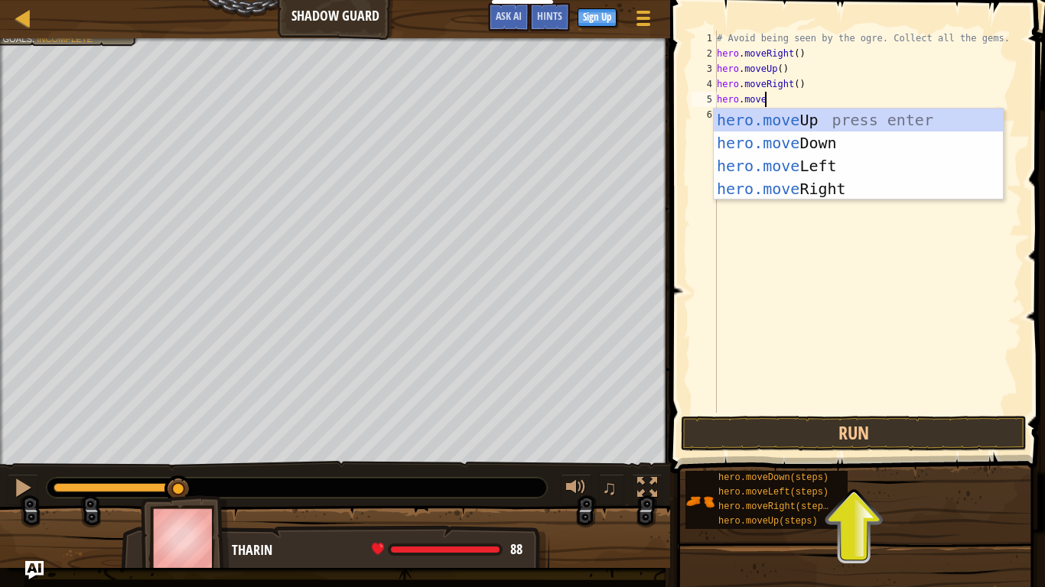
scroll to position [7, 6]
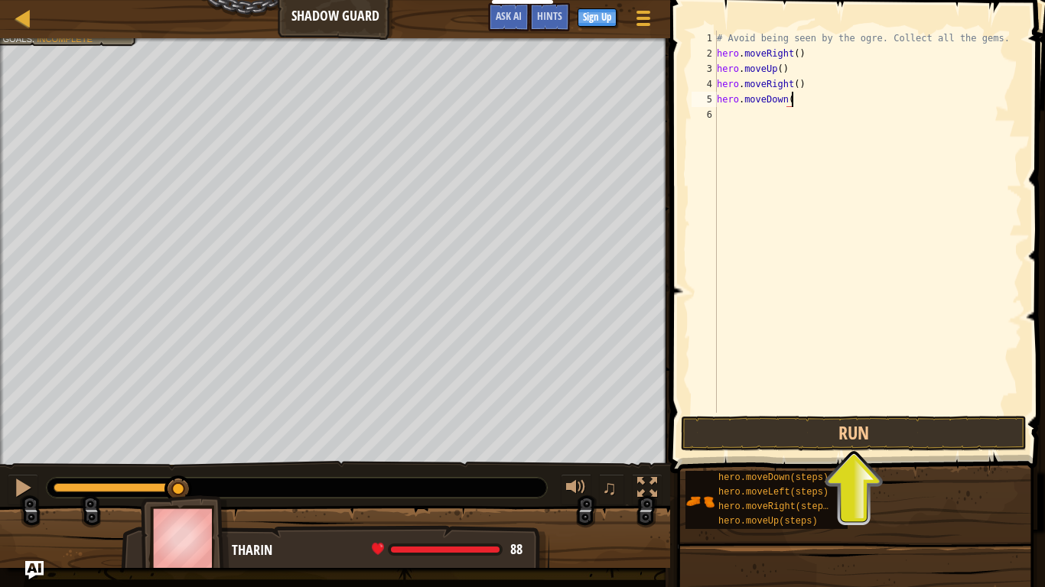
type textarea "hero.moveDown()"
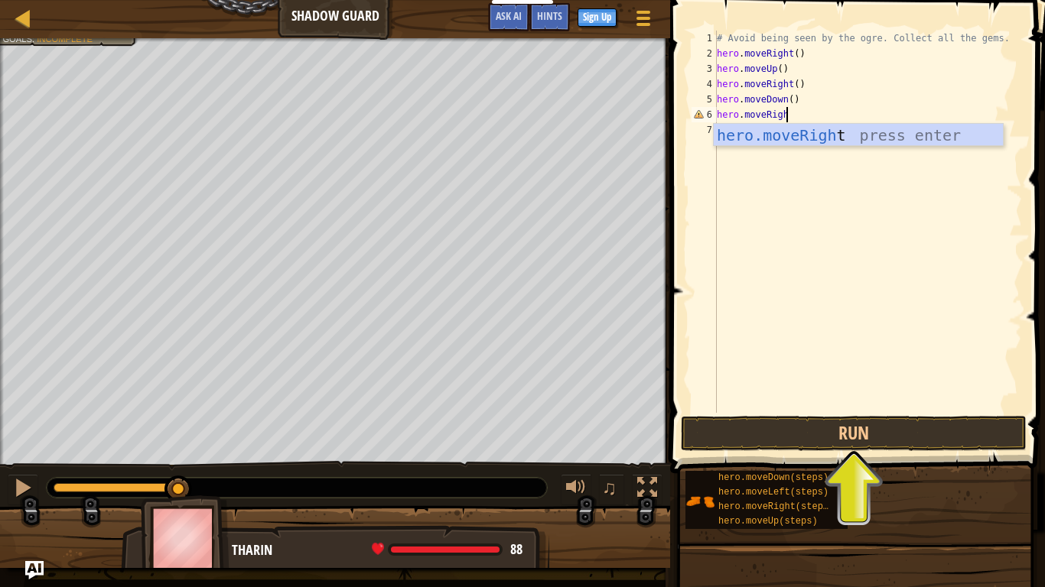
scroll to position [7, 10]
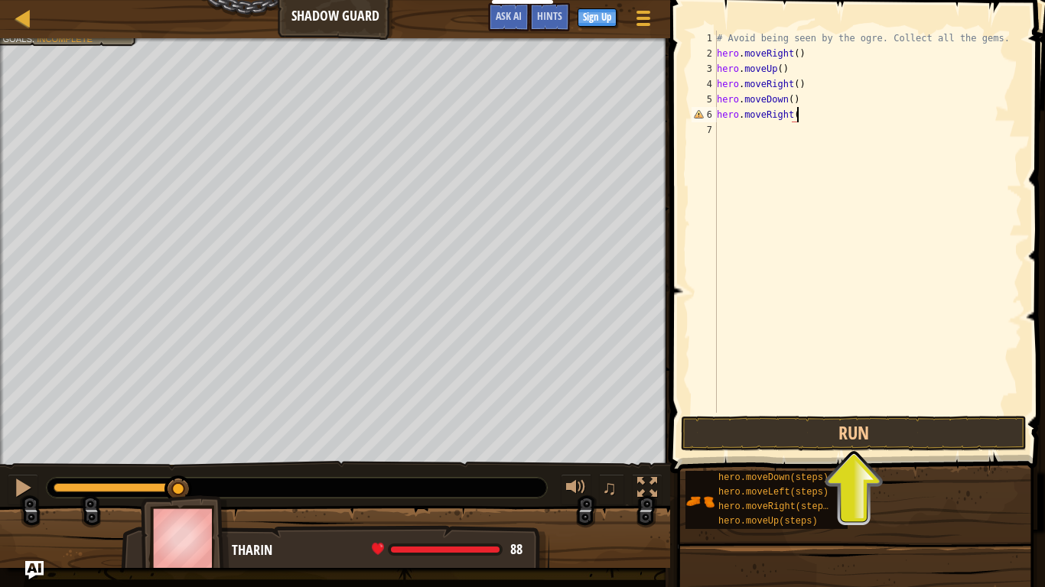
type textarea "hero.moveRight()"
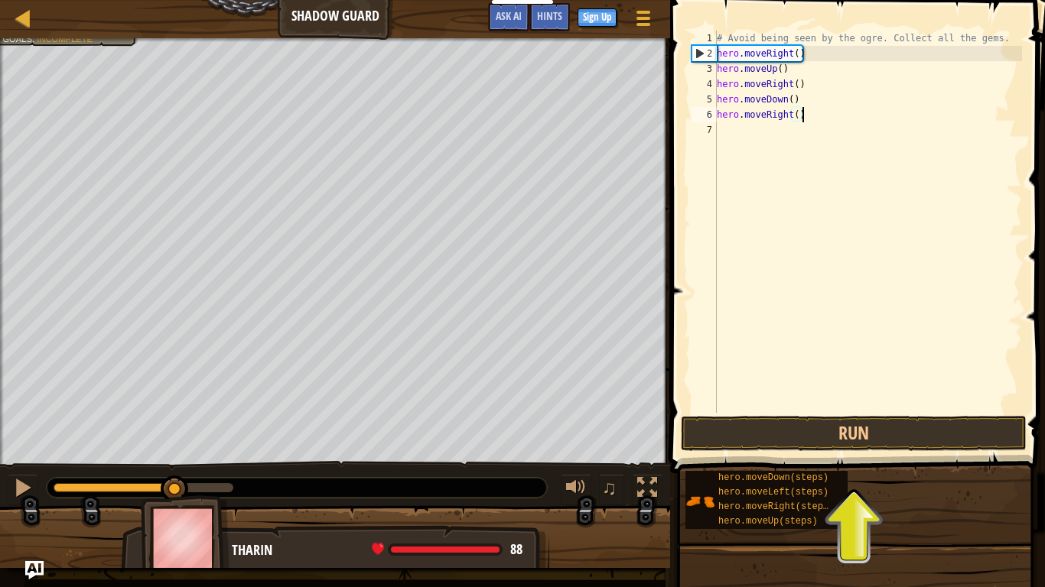
type textarea "hero.moveRight()"
click at [803, 452] on span at bounding box center [858, 215] width 387 height 519
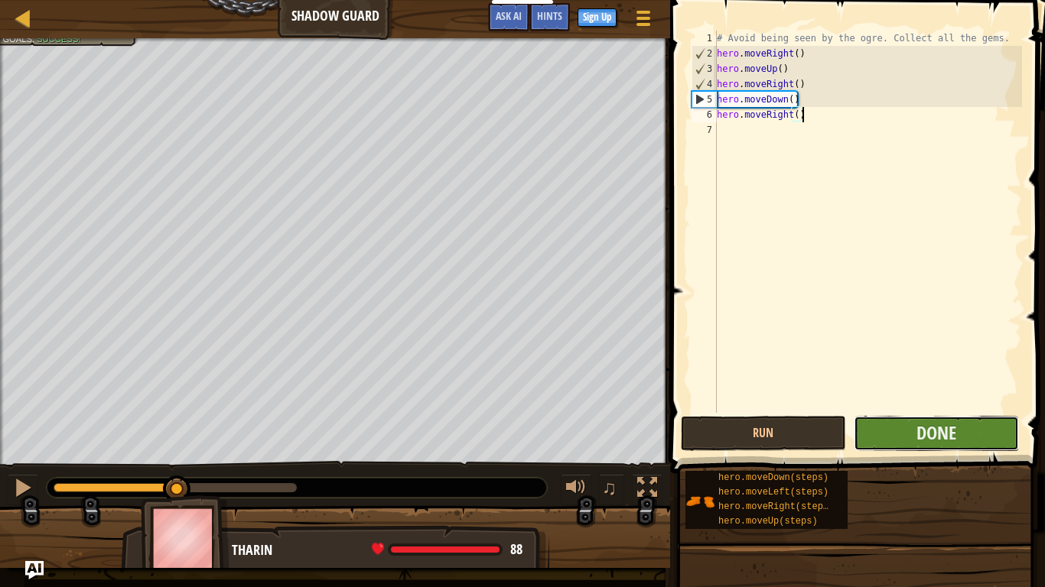
click at [910, 431] on button "Done" at bounding box center [936, 433] width 165 height 35
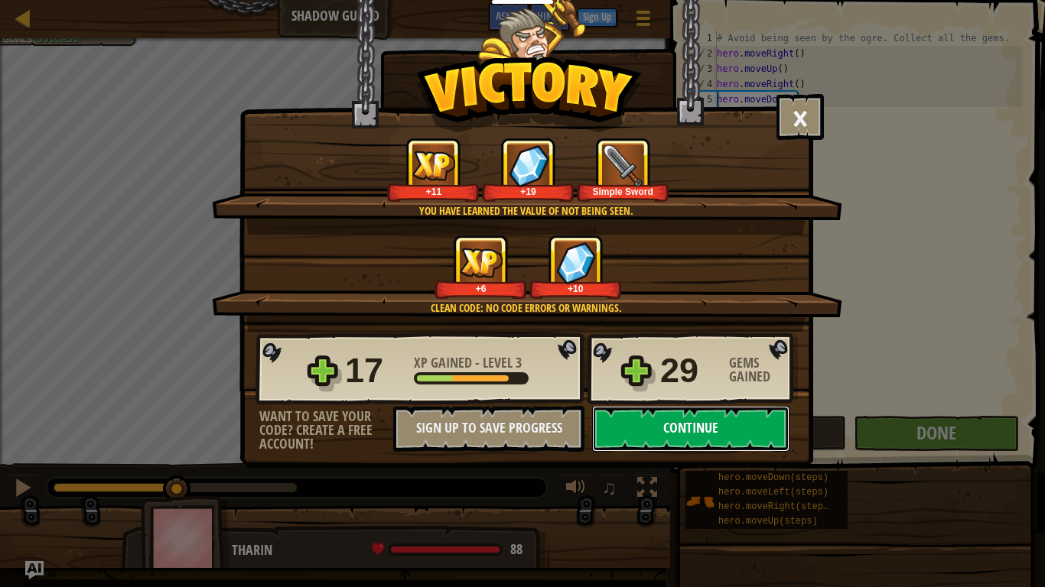
click at [763, 417] on button "Continue" at bounding box center [690, 429] width 197 height 46
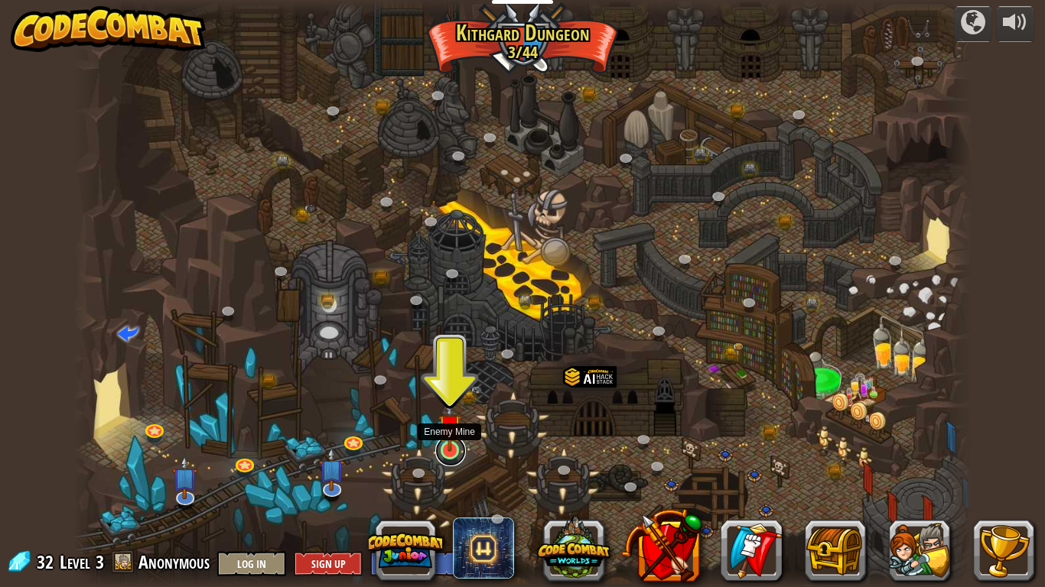
click at [450, 457] on link at bounding box center [450, 451] width 31 height 31
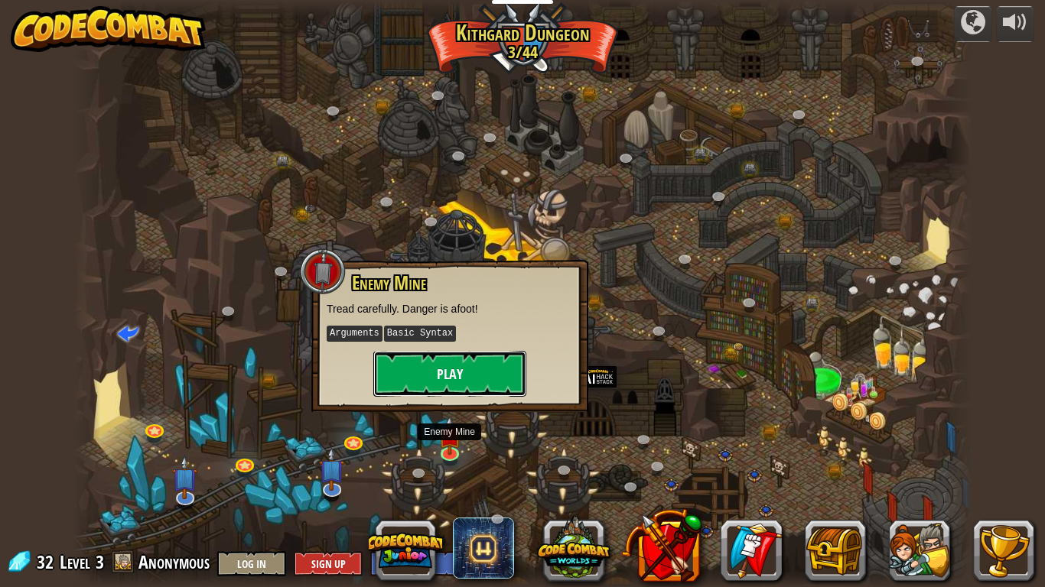
click at [425, 383] on button "Play" at bounding box center [449, 374] width 153 height 46
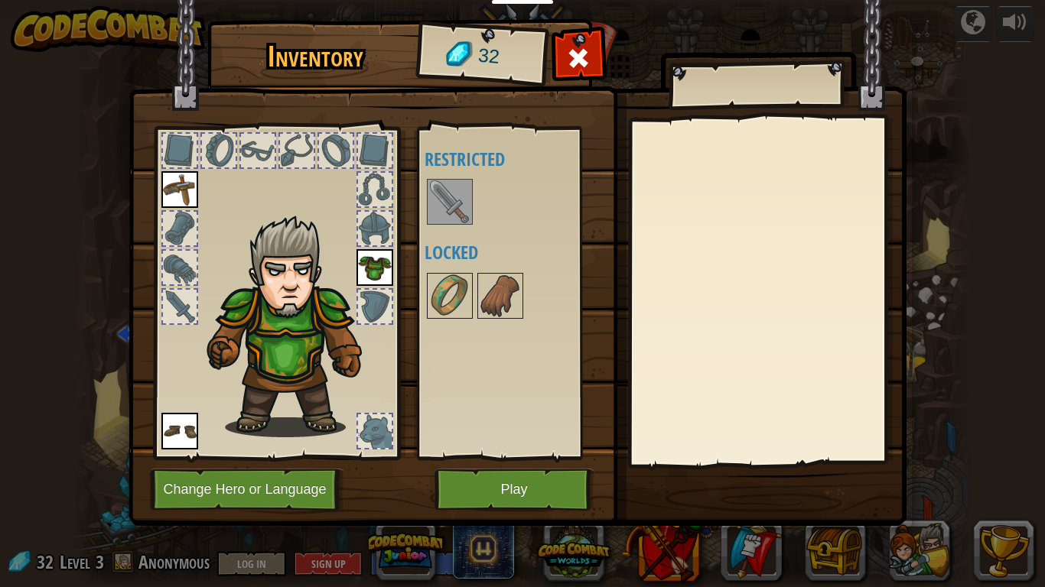
click at [443, 209] on img at bounding box center [449, 202] width 43 height 43
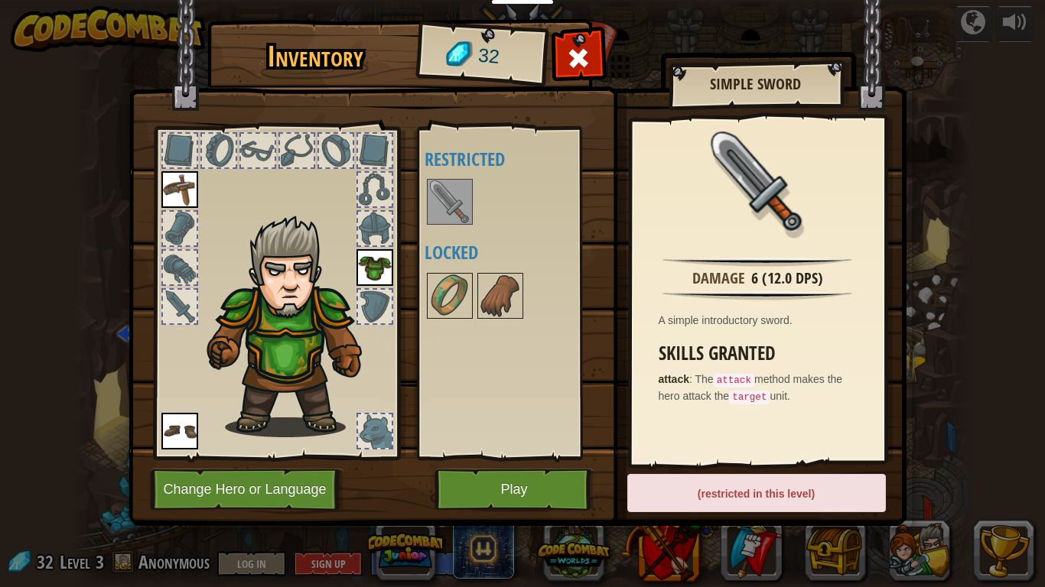
click at [464, 194] on img at bounding box center [449, 202] width 43 height 43
click at [563, 486] on button "Play" at bounding box center [514, 490] width 160 height 42
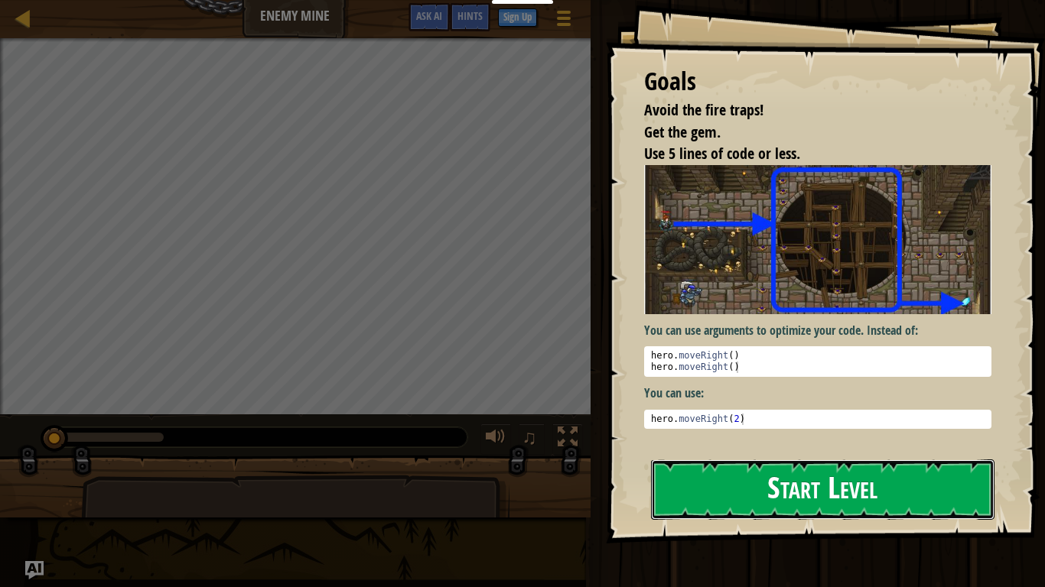
click at [758, 498] on button "Start Level" at bounding box center [822, 490] width 343 height 60
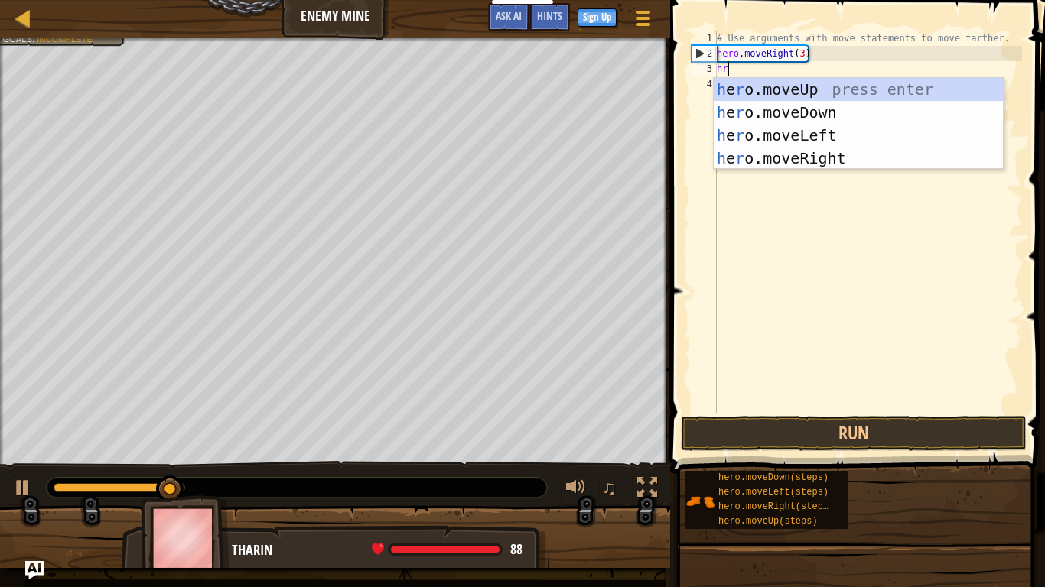
scroll to position [7, 0]
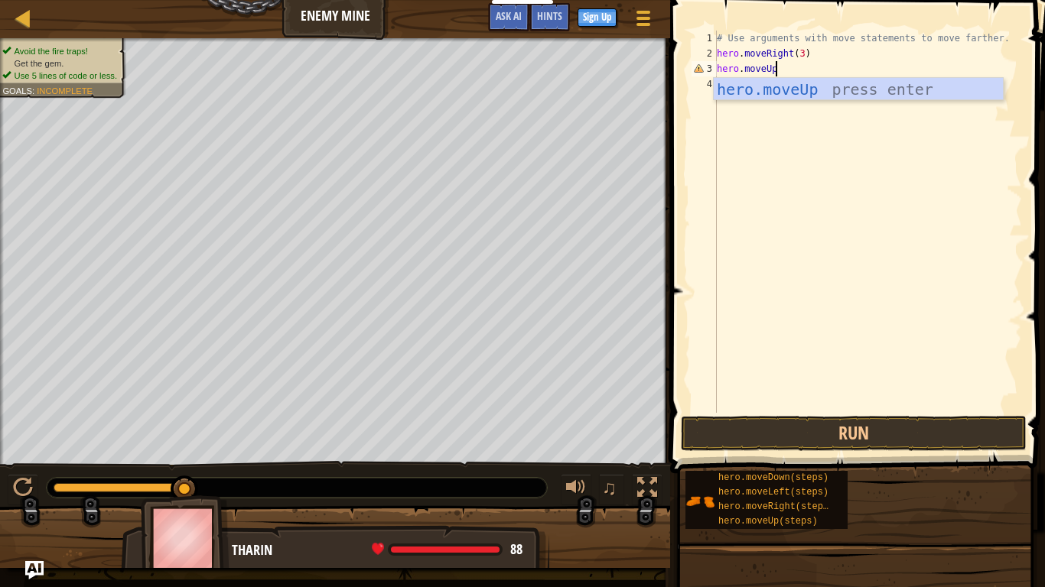
type textarea "hero.moveUp()"
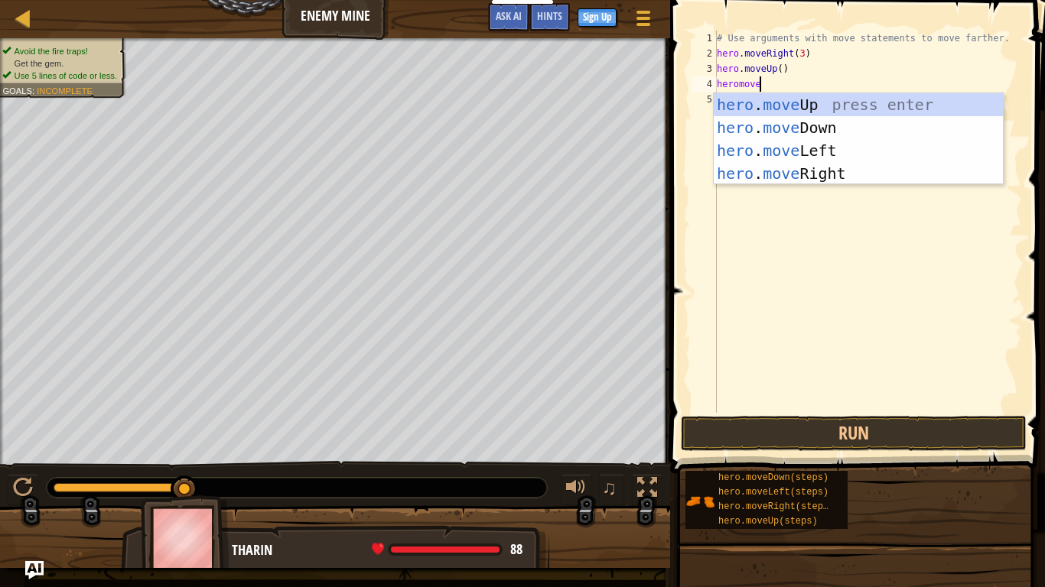
scroll to position [7, 5]
click at [781, 66] on div "# Use arguments with move statements to move farther. hero . moveRight ( 3 ) he…" at bounding box center [868, 237] width 308 height 413
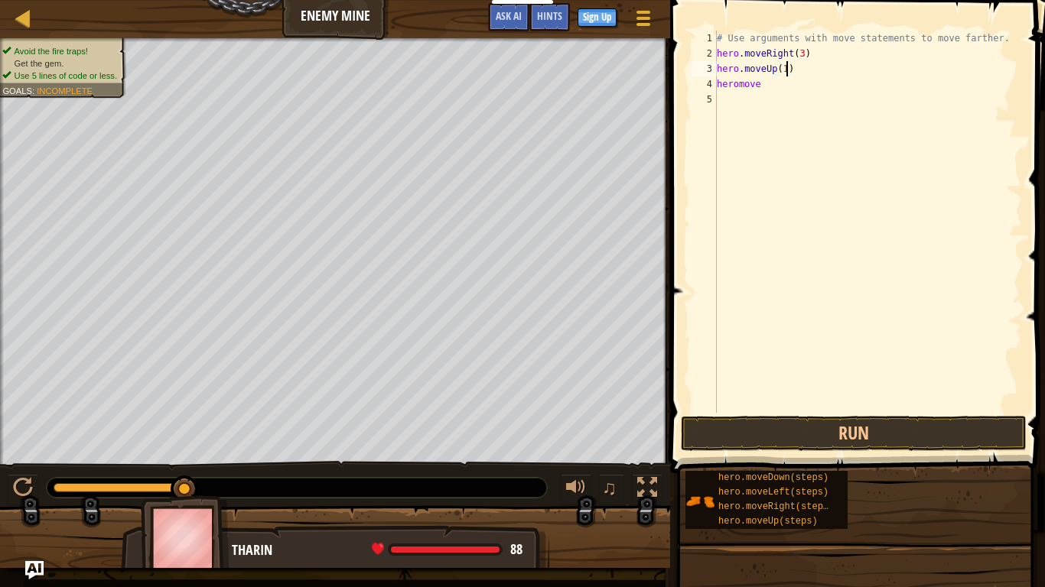
click at [776, 86] on div "# Use arguments with move statements to move farther. hero . moveRight ( 3 ) he…" at bounding box center [868, 237] width 308 height 413
click at [737, 86] on div "# Use arguments with move statements to move farther. hero . moveRight ( 3 ) he…" at bounding box center [868, 237] width 308 height 413
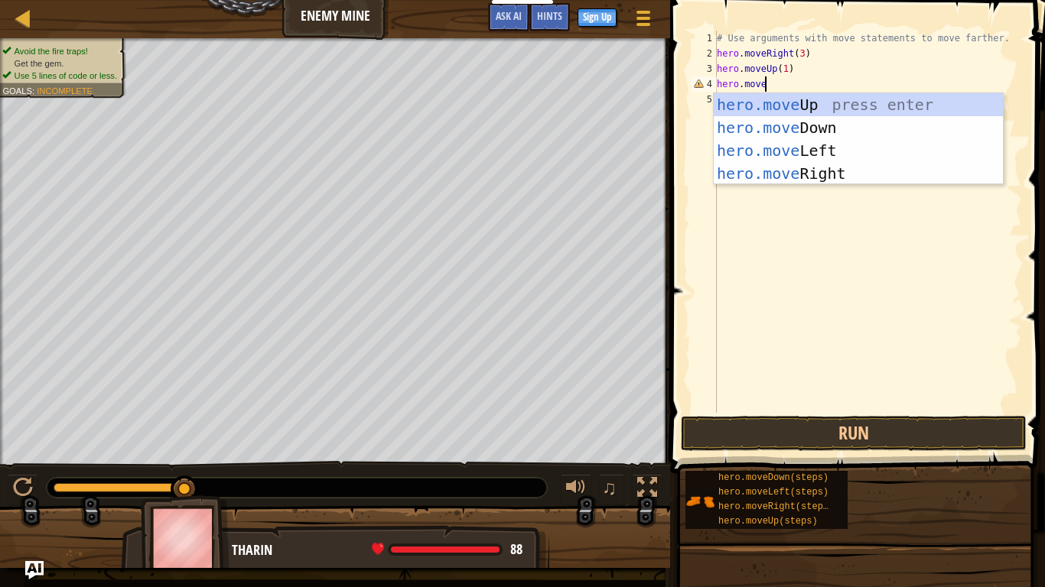
click at [787, 64] on div "# Use arguments with move statements to move farther. hero . moveRight ( 3 ) he…" at bounding box center [868, 237] width 308 height 413
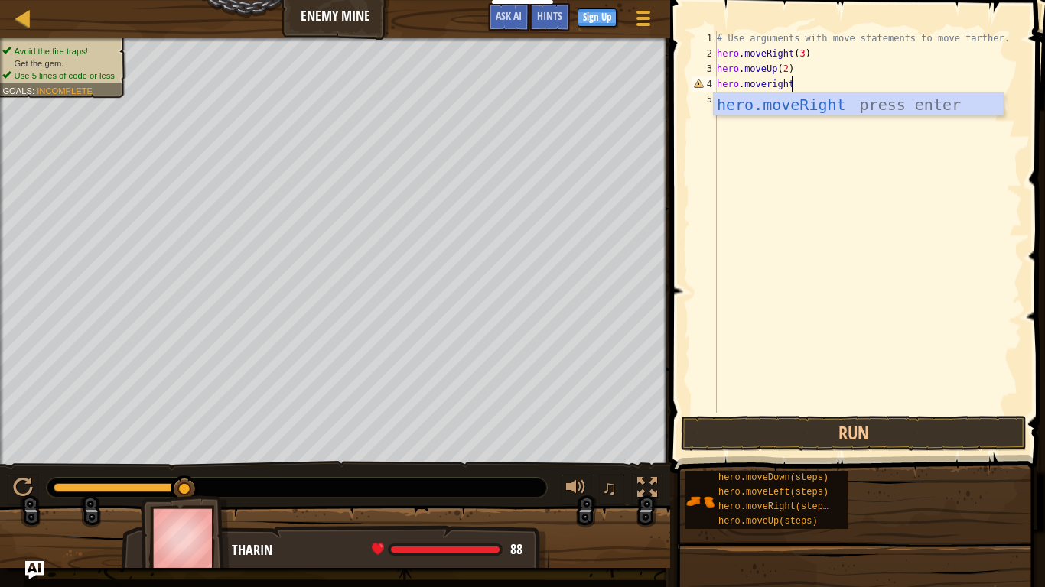
scroll to position [7, 10]
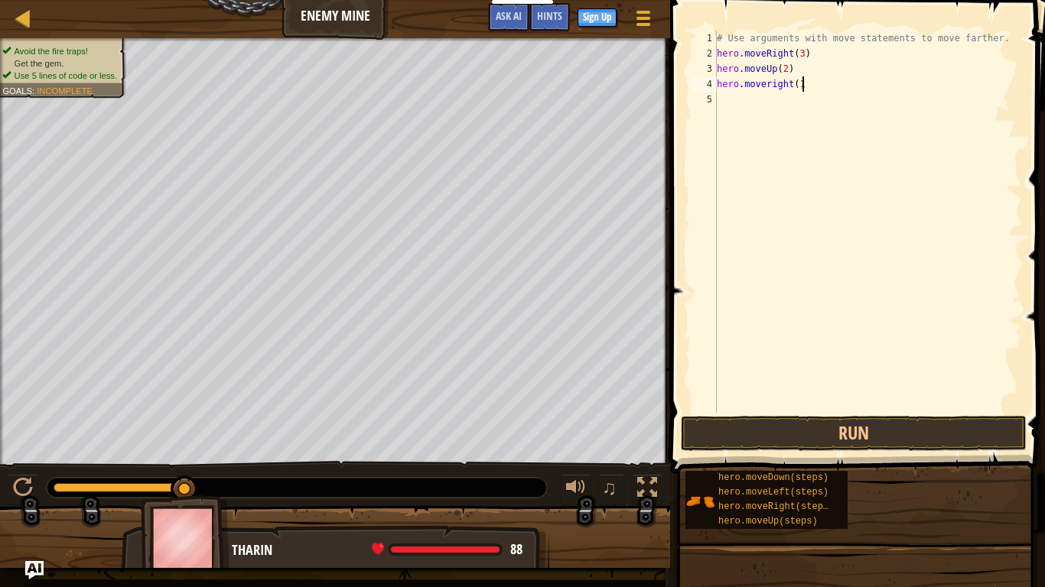
type textarea "hero.moveright(1)"
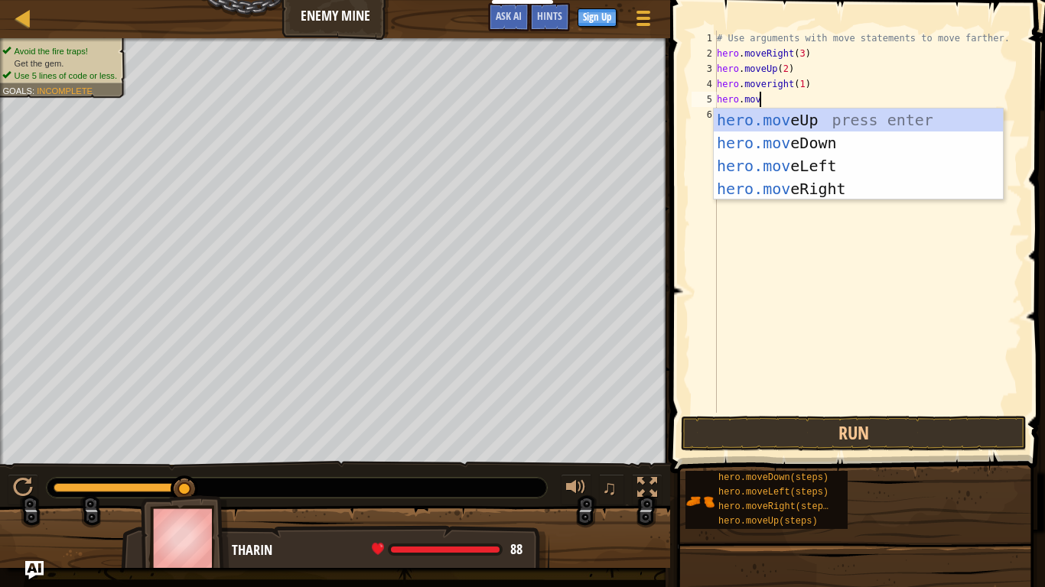
scroll to position [7, 6]
click at [802, 86] on div "# Use arguments with move statements to move farther. hero . moveRight ( 3 ) he…" at bounding box center [868, 237] width 308 height 413
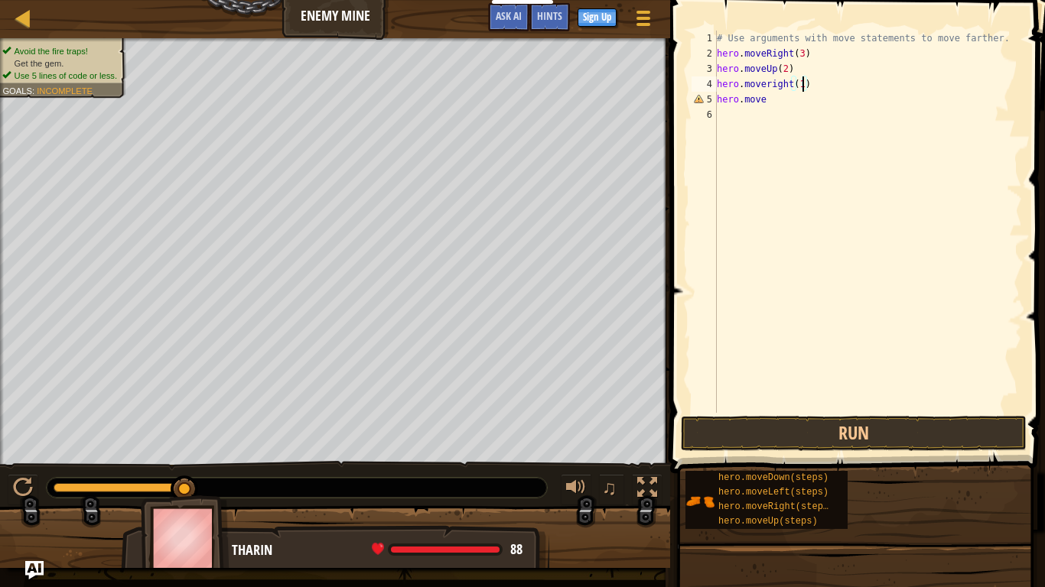
click at [789, 64] on div "# Use arguments with move statements to move farther. hero . moveRight ( 3 ) he…" at bounding box center [868, 237] width 308 height 413
click at [788, 102] on div "# Use arguments with move statements to move farther. hero . moveRight ( 3 ) he…" at bounding box center [868, 237] width 308 height 413
click at [773, 86] on div "# Use arguments with move statements to move farther. hero . moveRight ( 3 ) he…" at bounding box center [868, 237] width 308 height 413
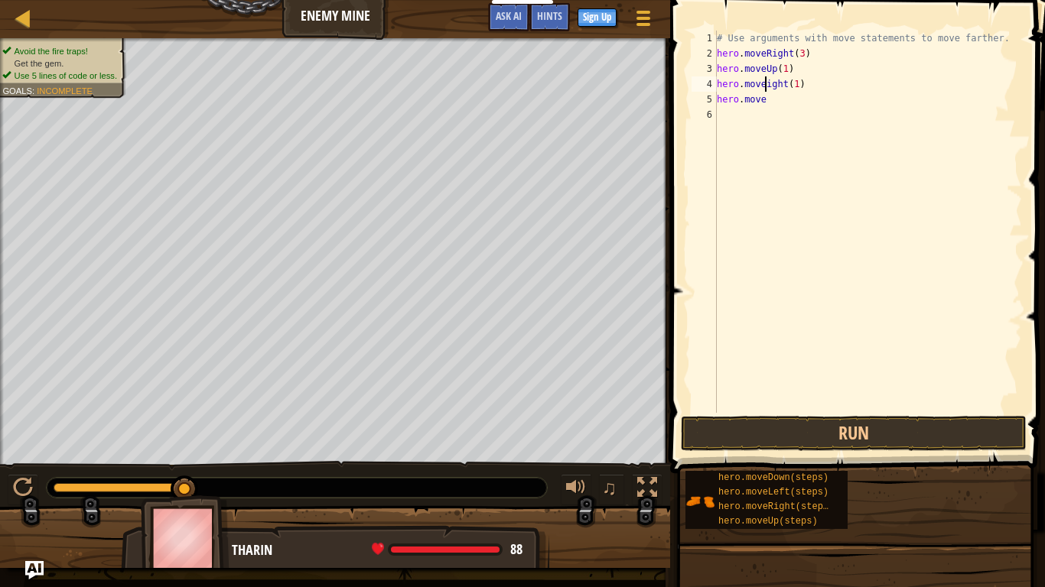
type textarea "hero.moveRight(1)"
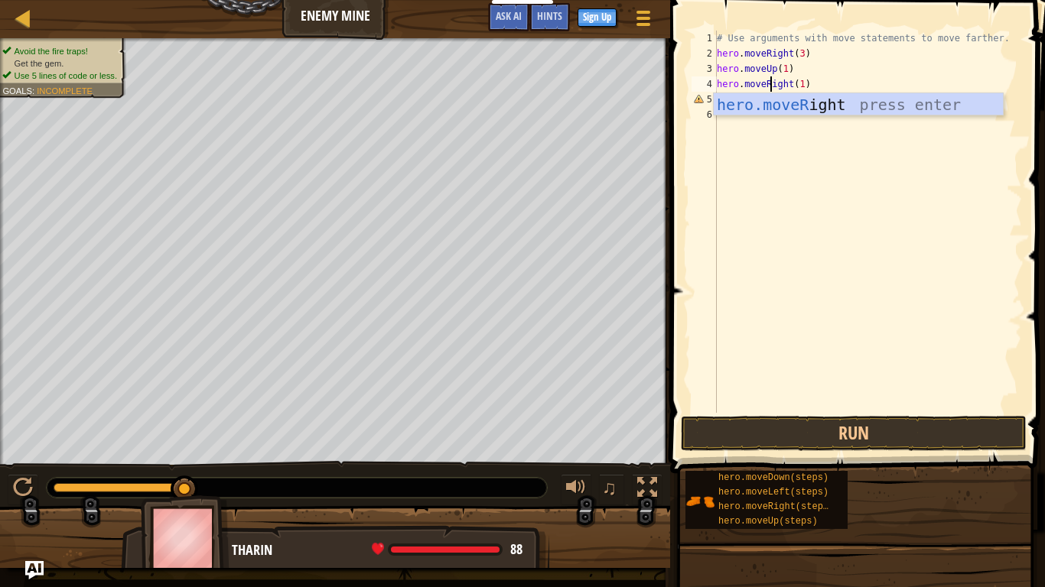
click at [906, 122] on div "# Use arguments with move statements to move farther. hero . moveRight ( 3 ) he…" at bounding box center [868, 237] width 308 height 413
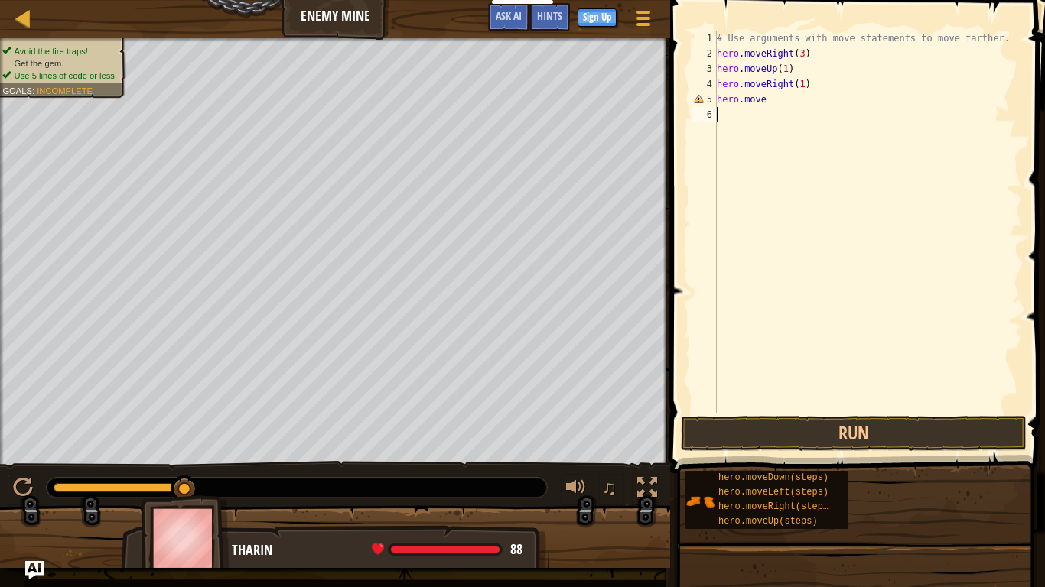
scroll to position [7, 0]
click at [862, 106] on div "# Use arguments with move statements to move farther. hero . moveRight ( 3 ) he…" at bounding box center [868, 237] width 308 height 413
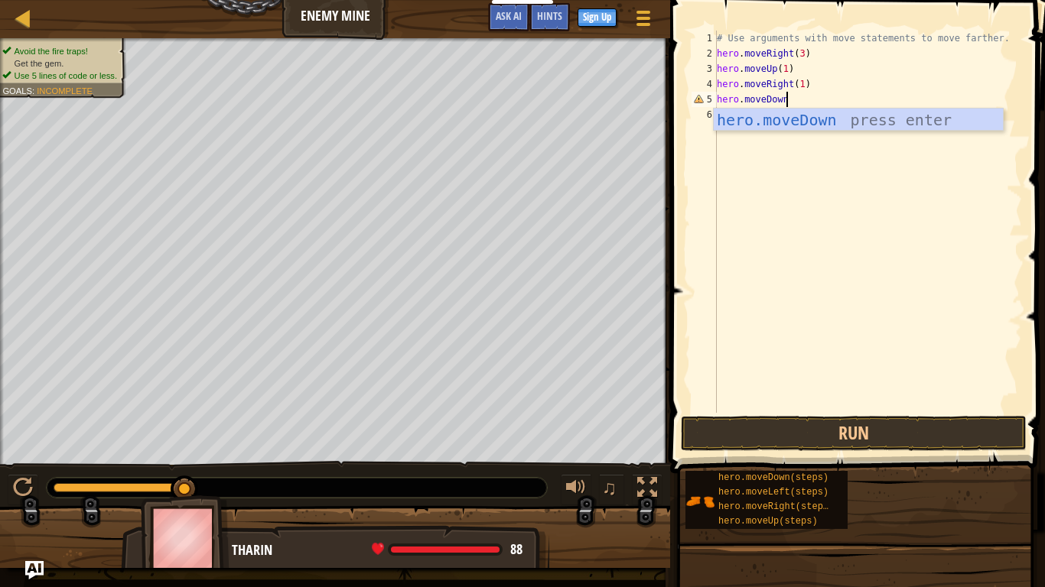
scroll to position [7, 9]
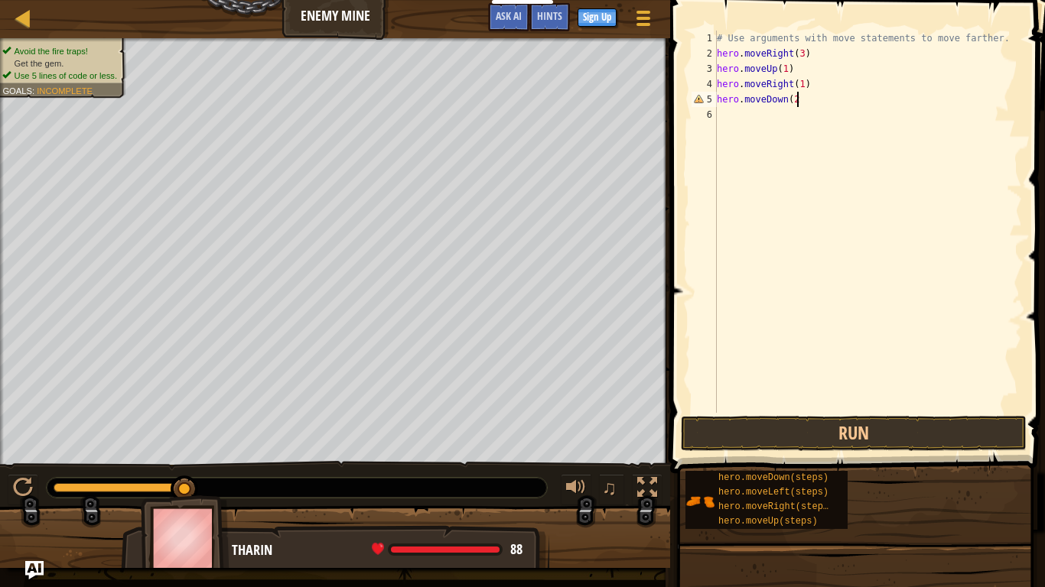
type textarea "hero.moveDown(2)"
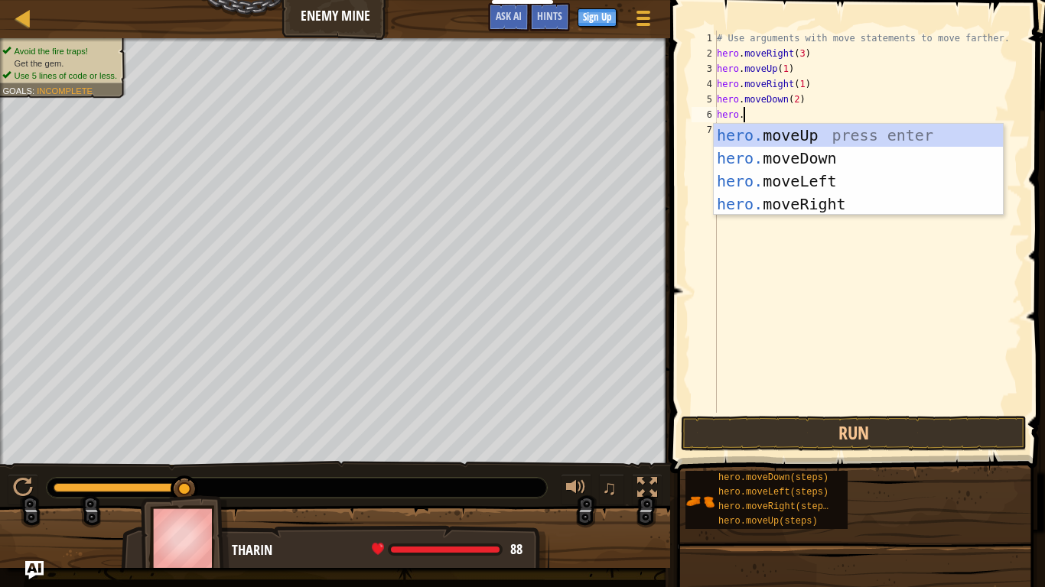
scroll to position [7, 4]
click at [798, 95] on div "# Use arguments with move statements to move farther. hero . moveRight ( 3 ) he…" at bounding box center [868, 237] width 308 height 413
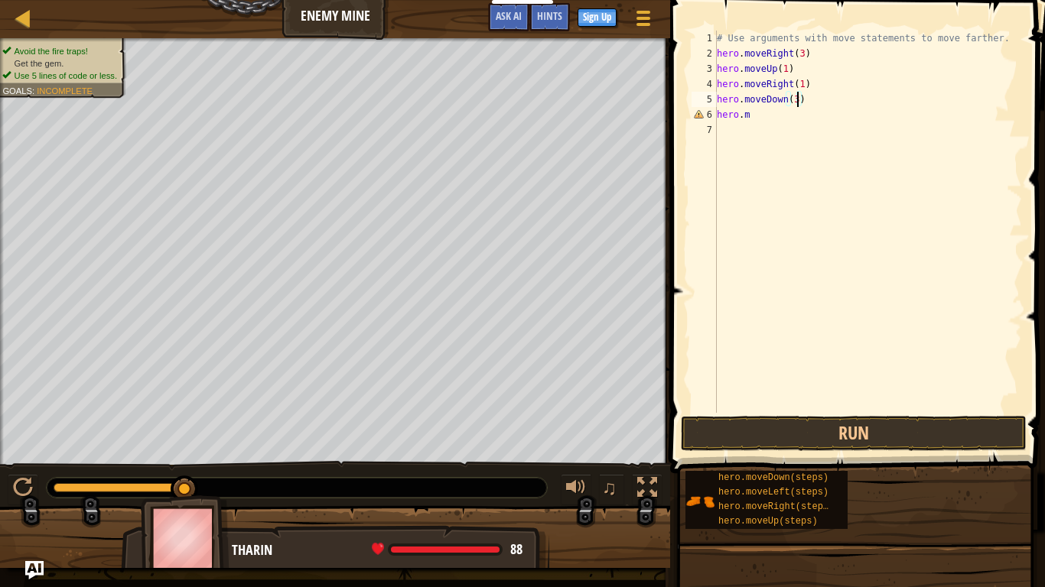
click at [779, 114] on div "# Use arguments with move statements to move farther. hero . moveRight ( 3 ) he…" at bounding box center [868, 237] width 308 height 413
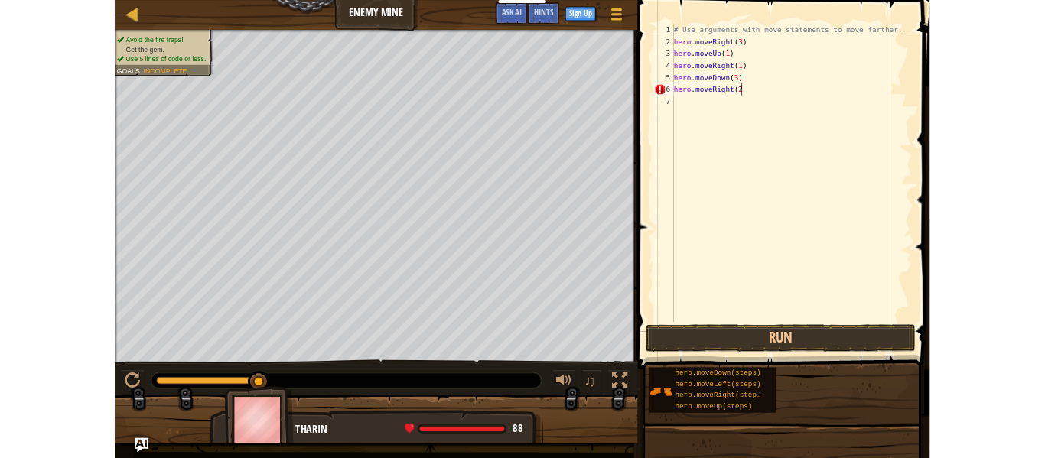
scroll to position [7, 12]
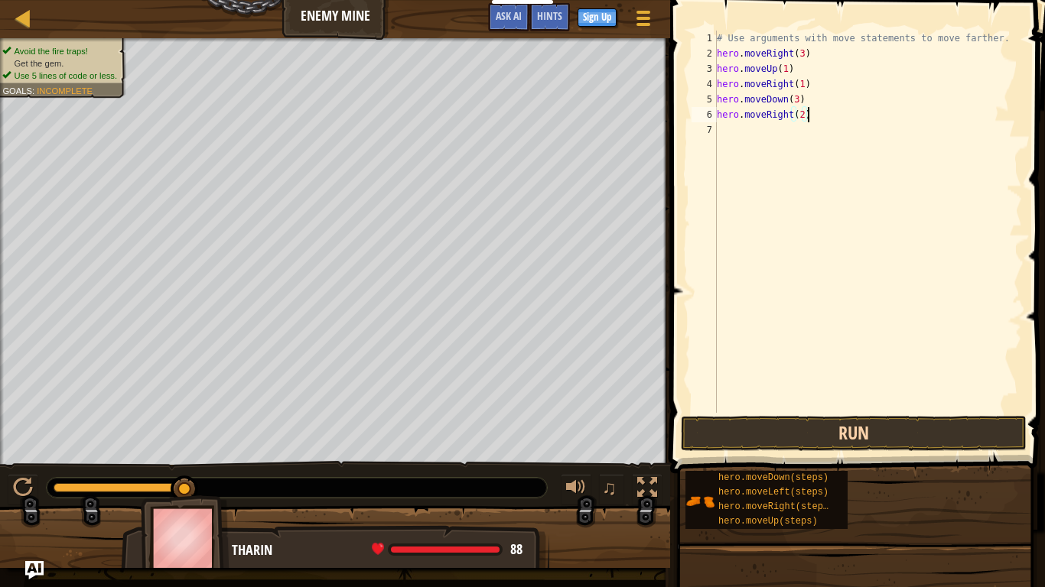
type textarea "hero.moveRight(2)"
click at [737, 437] on button "Run" at bounding box center [854, 433] width 346 height 35
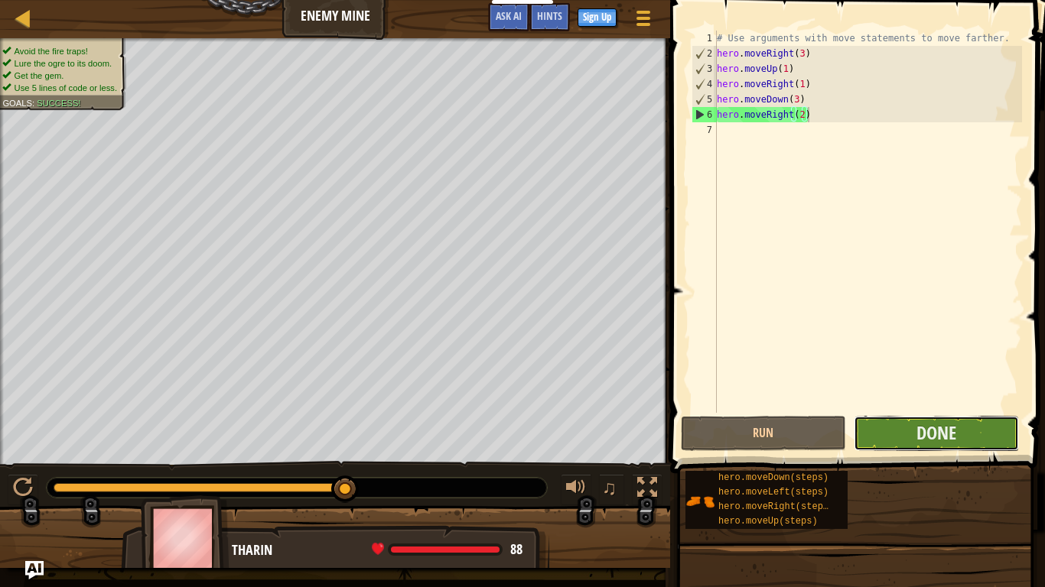
click at [891, 440] on button "Done" at bounding box center [936, 433] width 165 height 35
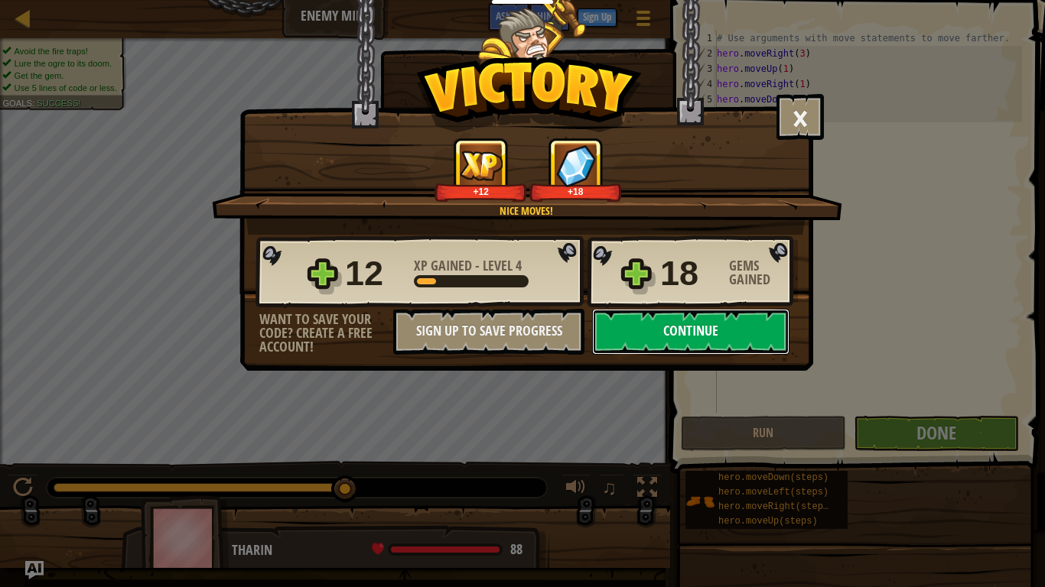
click at [765, 319] on button "Continue" at bounding box center [690, 332] width 197 height 46
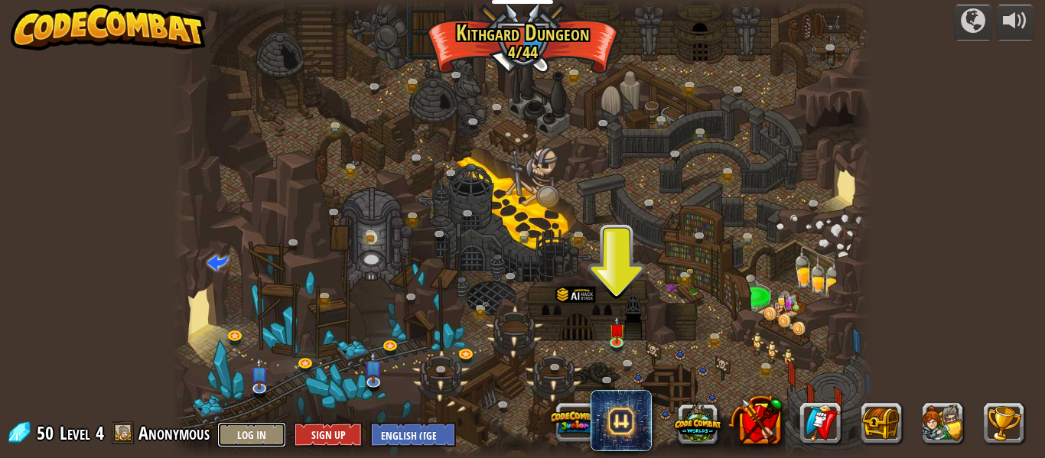
click at [278, 434] on button "Log In" at bounding box center [251, 434] width 69 height 25
